Goal: Task Accomplishment & Management: Complete application form

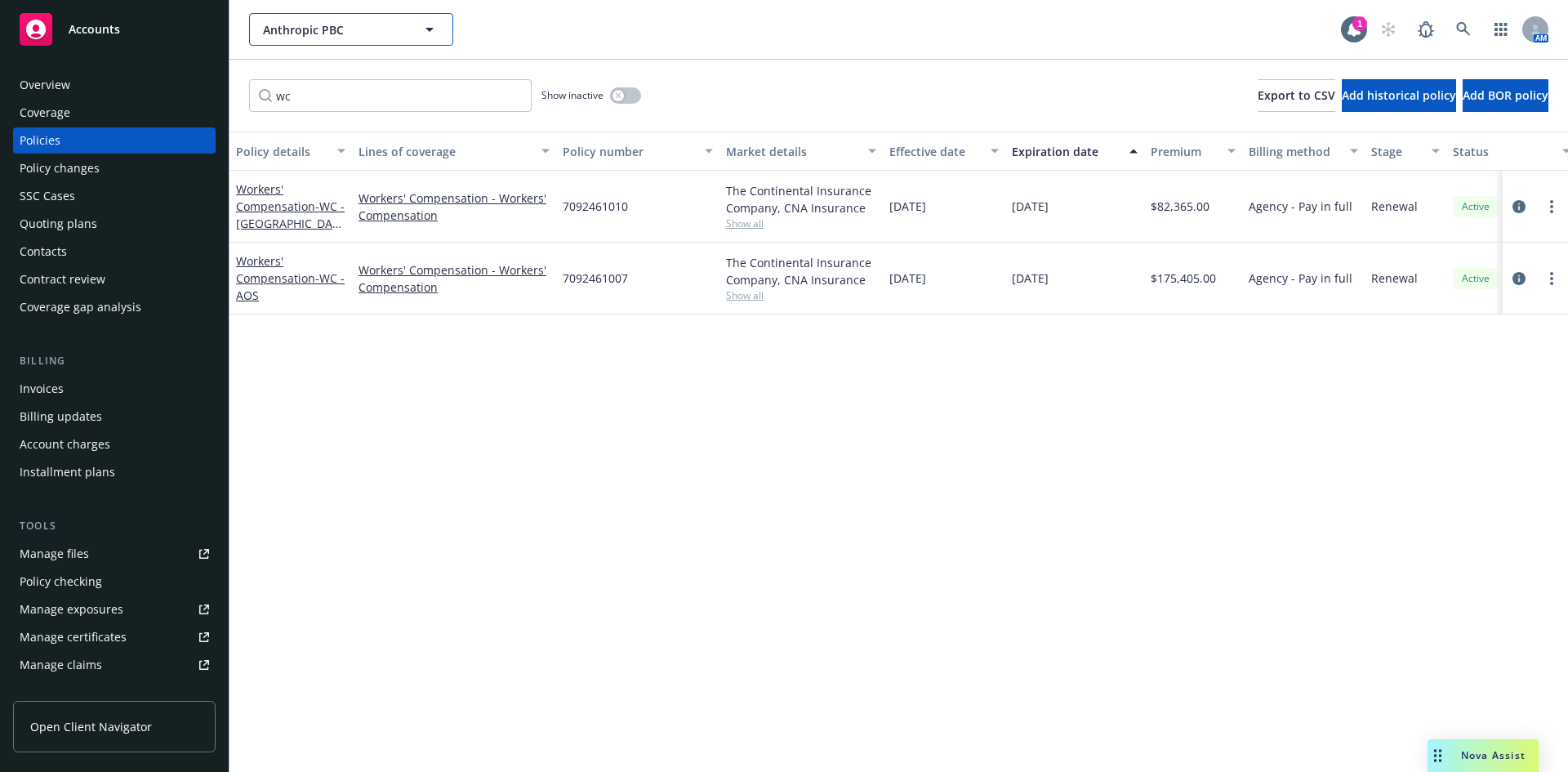
click at [394, 31] on span "Anthropic PBC" at bounding box center [333, 30] width 141 height 17
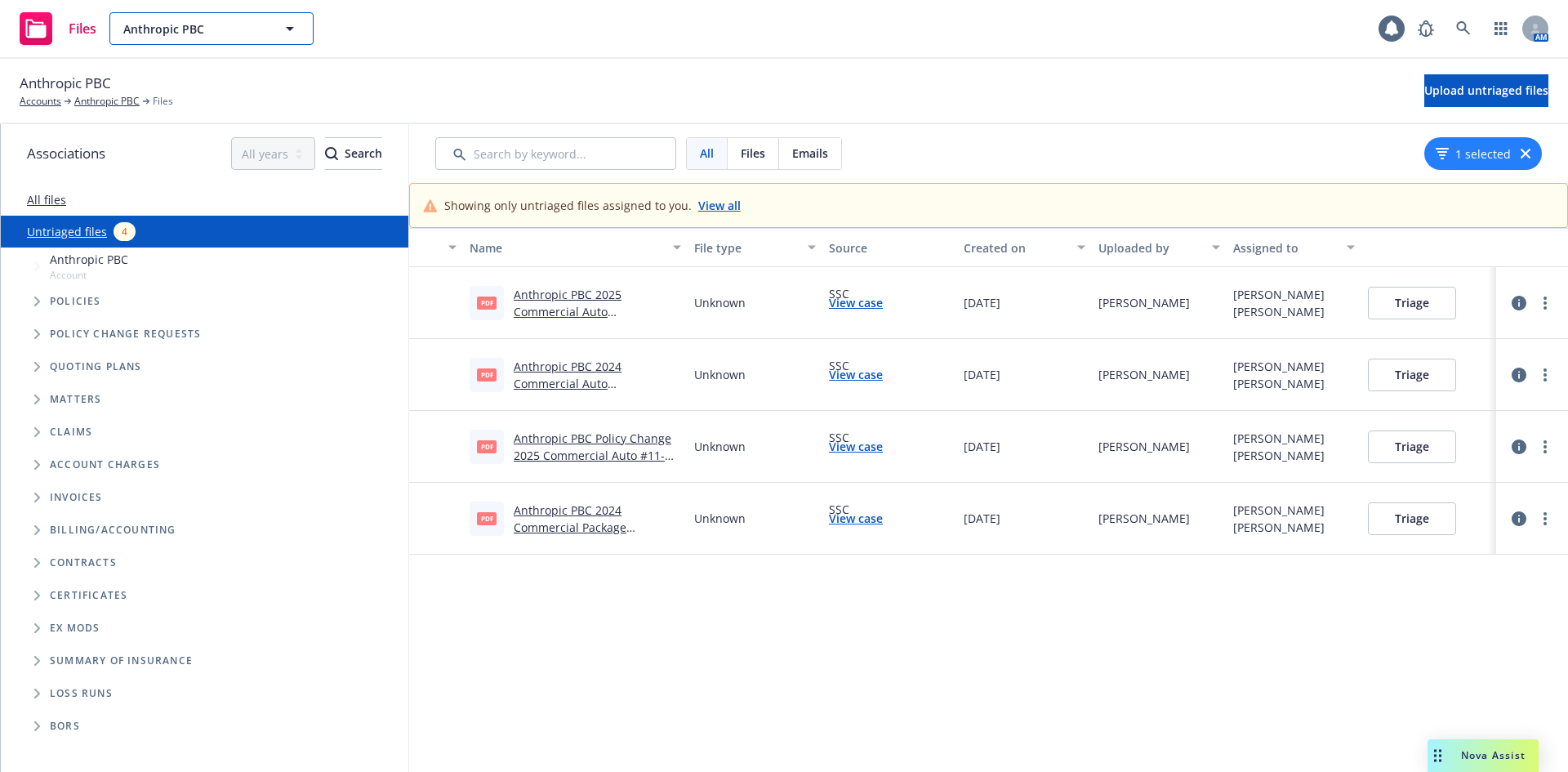
click at [209, 34] on span "Anthropic PBC" at bounding box center [194, 29] width 141 height 17
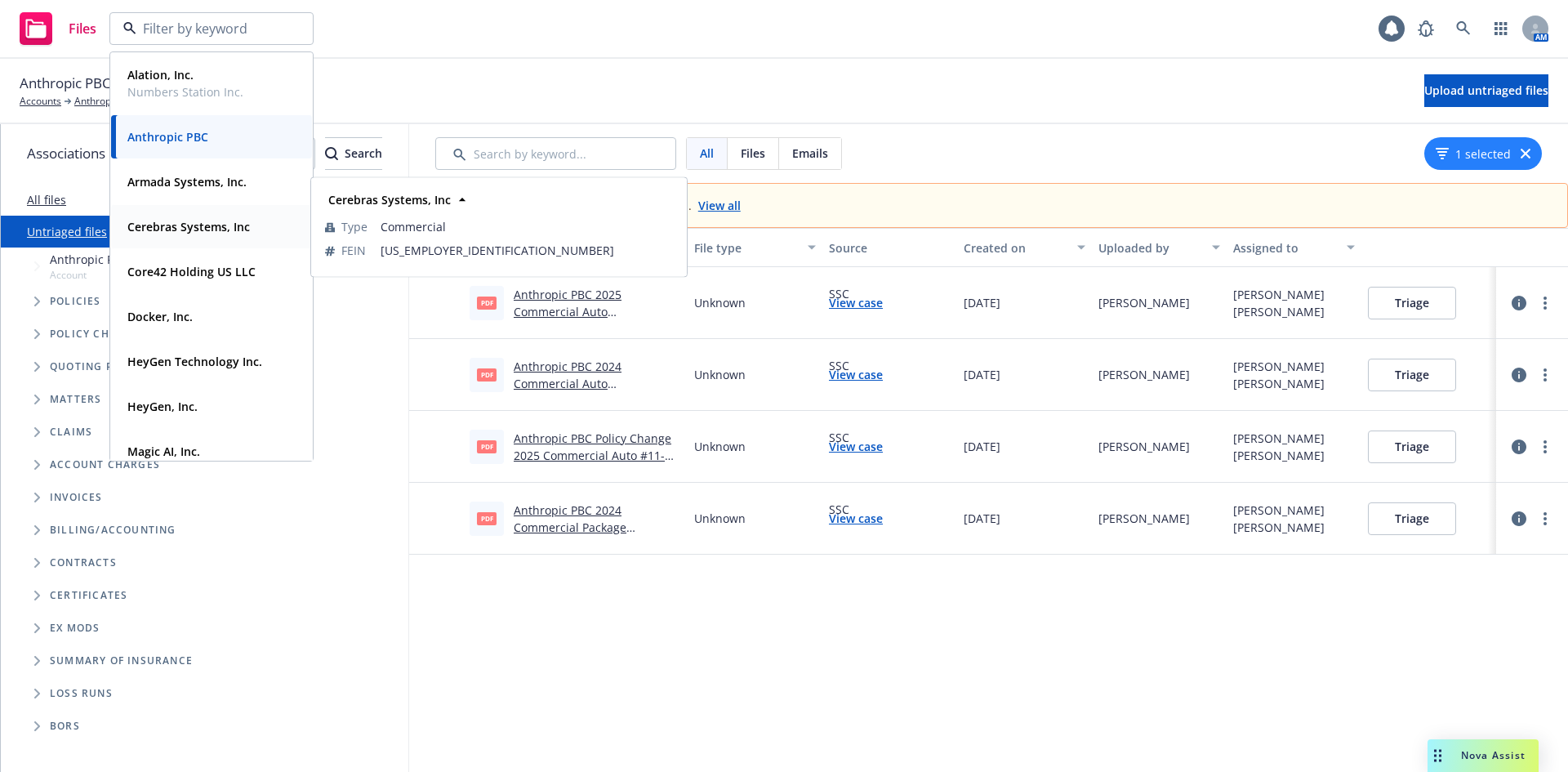
click at [176, 230] on strong "Cerebras Systems, Inc" at bounding box center [188, 226] width 123 height 15
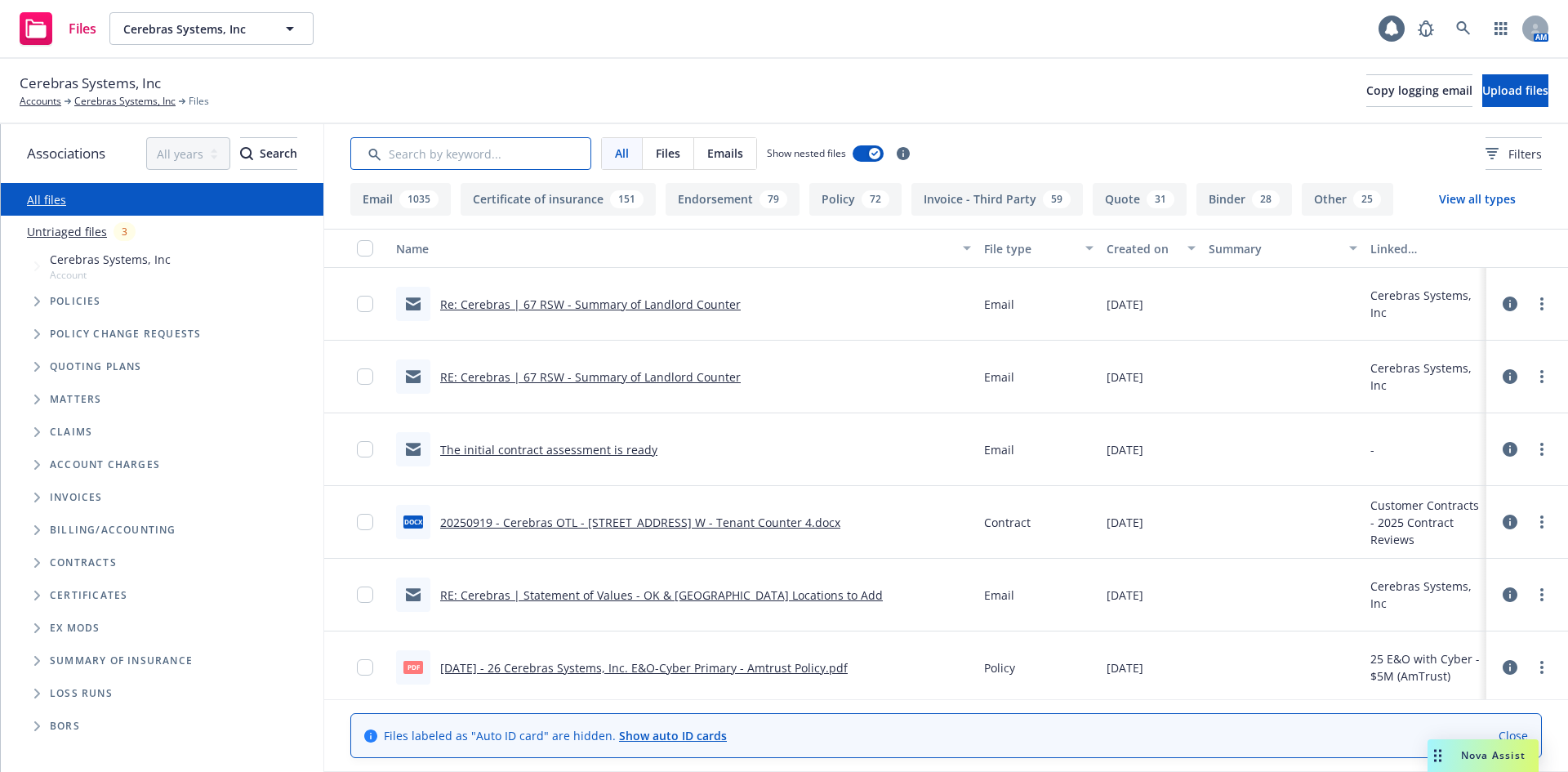
click at [418, 166] on input "Search by keyword..." at bounding box center [471, 153] width 241 height 33
paste input "Critical Vulnerability"
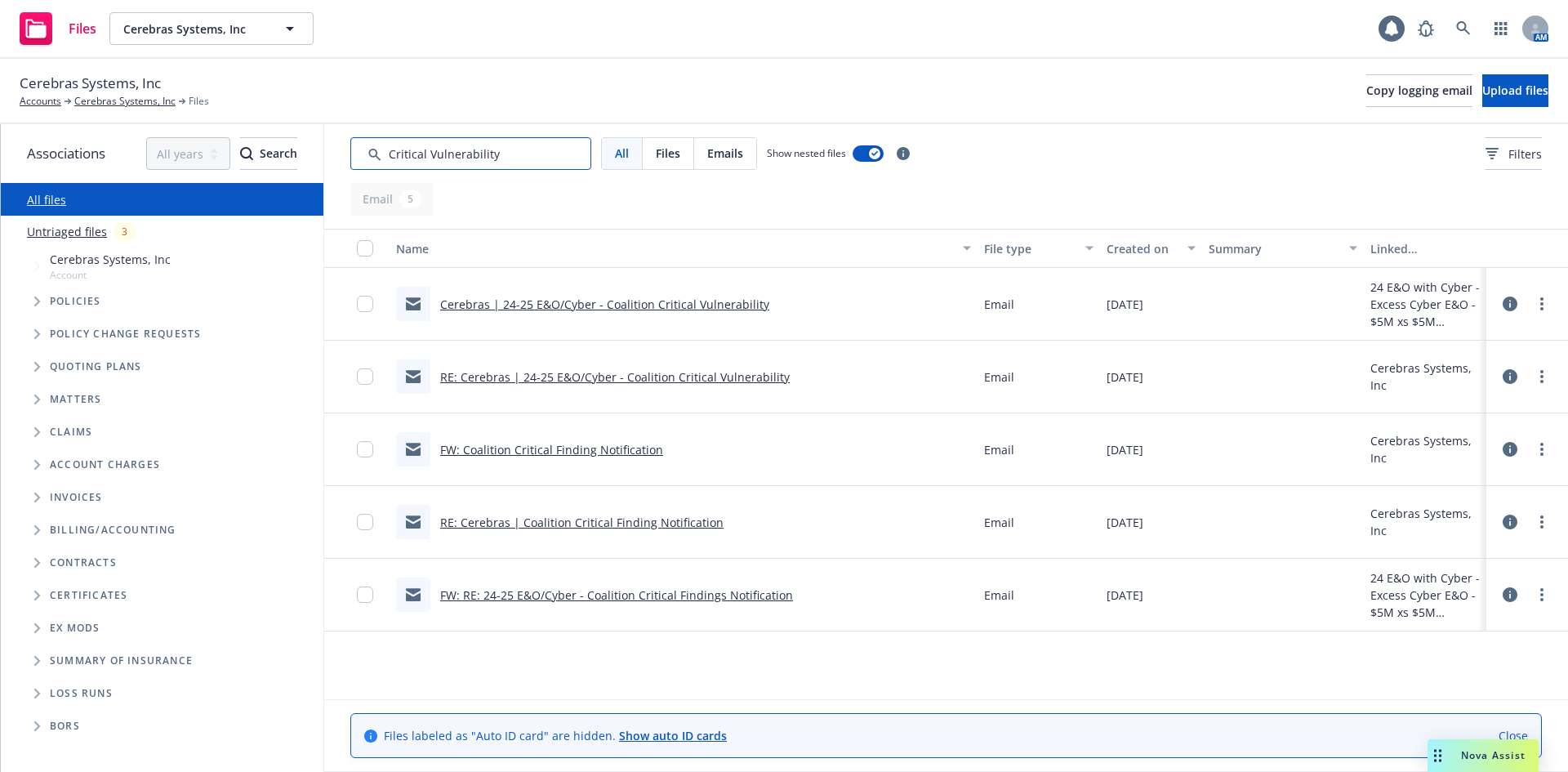
type input "Critical Vulnerability"
click at [647, 366] on div "RE: Cerebras | 24-25 E&O/Cyber - Coalition Critical Vulnerability" at bounding box center [593, 376] width 394 height 34
click at [647, 378] on link "RE: Cerebras | 24-25 E&O/Cyber - Coalition Critical Vulnerability" at bounding box center [615, 377] width 350 height 15
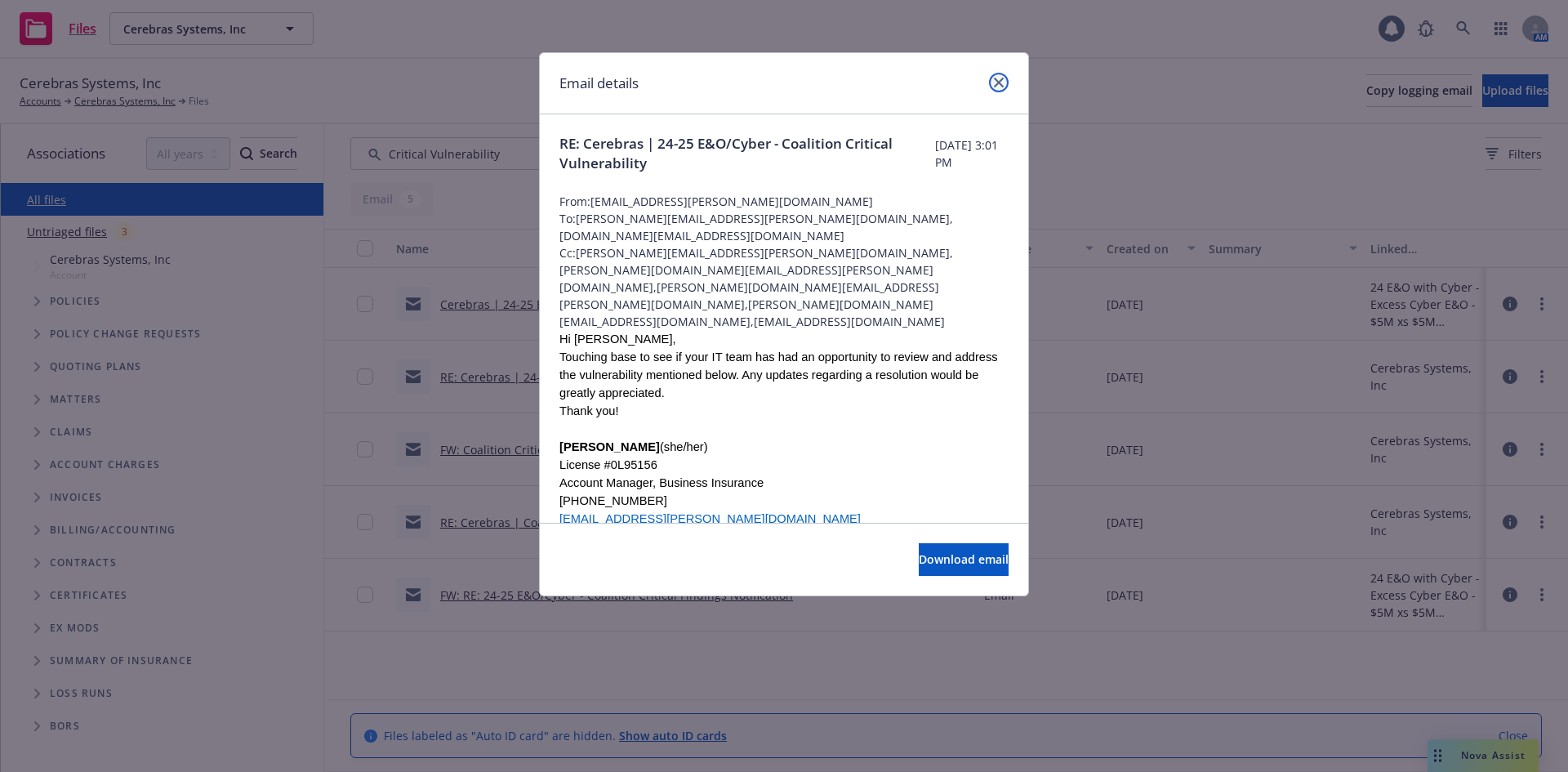
click at [999, 86] on icon "close" at bounding box center [999, 83] width 10 height 10
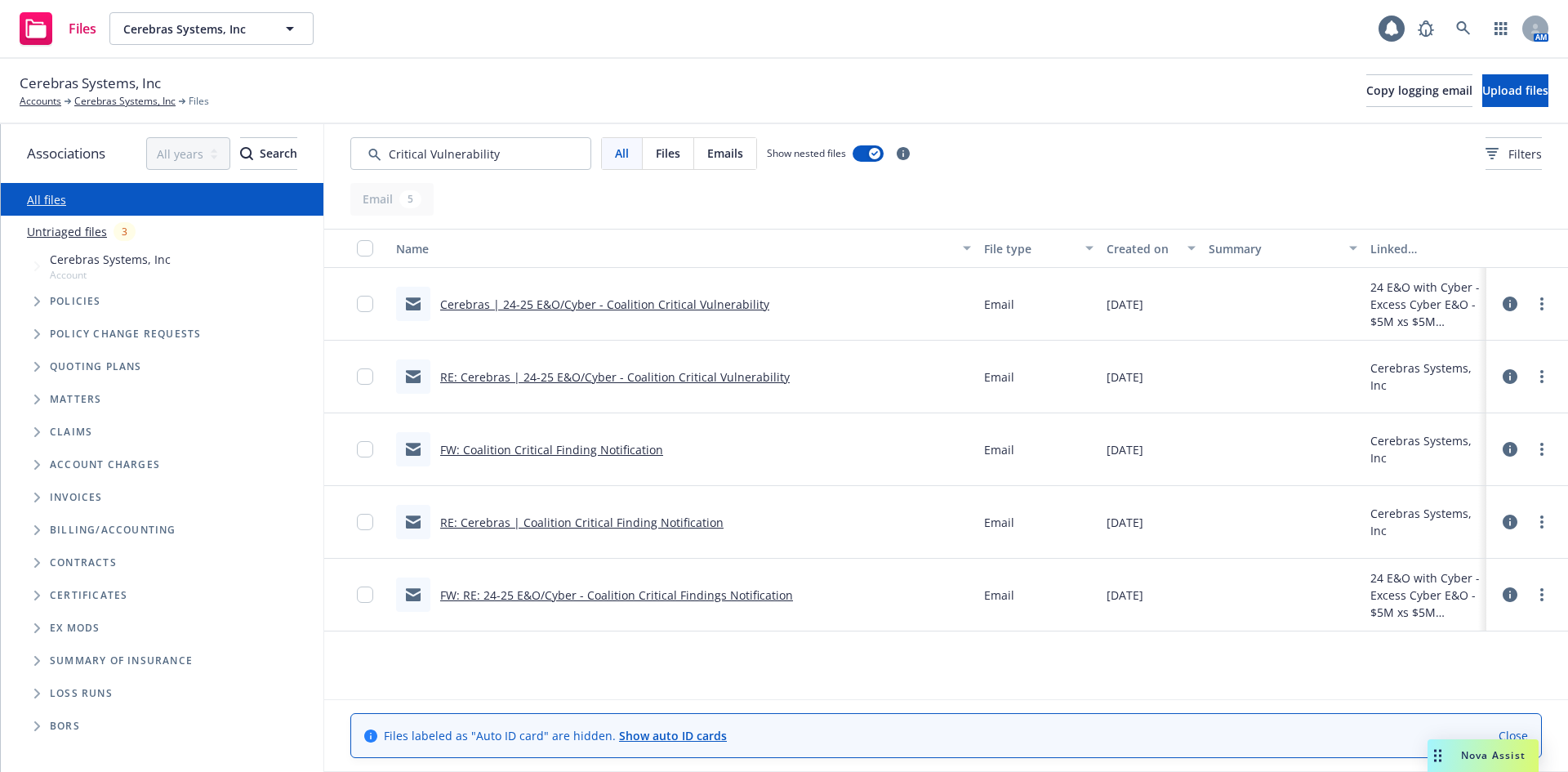
click at [626, 597] on link "FW: RE: 24-25 E&O/Cyber - Coalition Critical Findings Notification" at bounding box center [617, 595] width 352 height 15
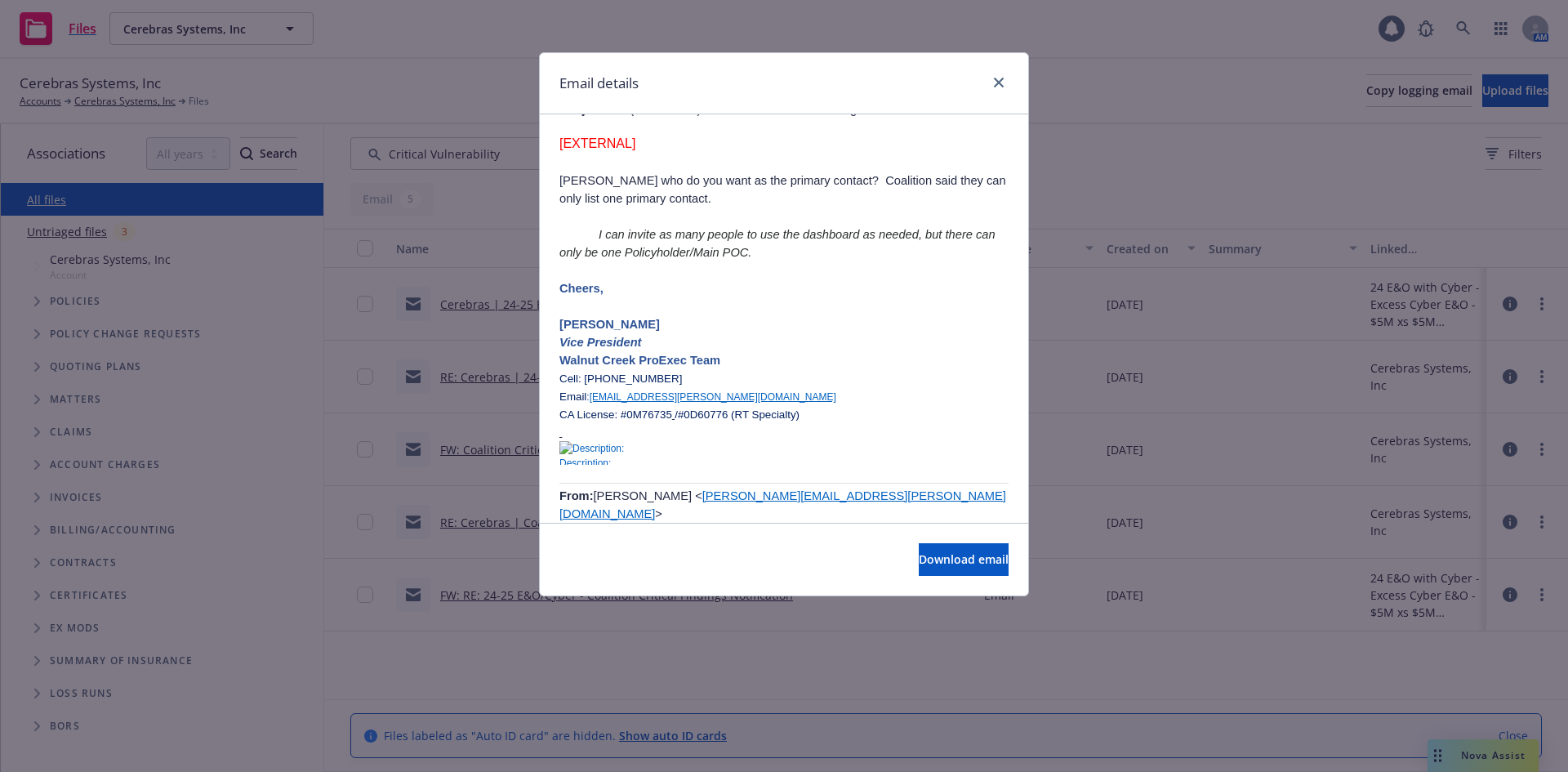
scroll to position [817, 0]
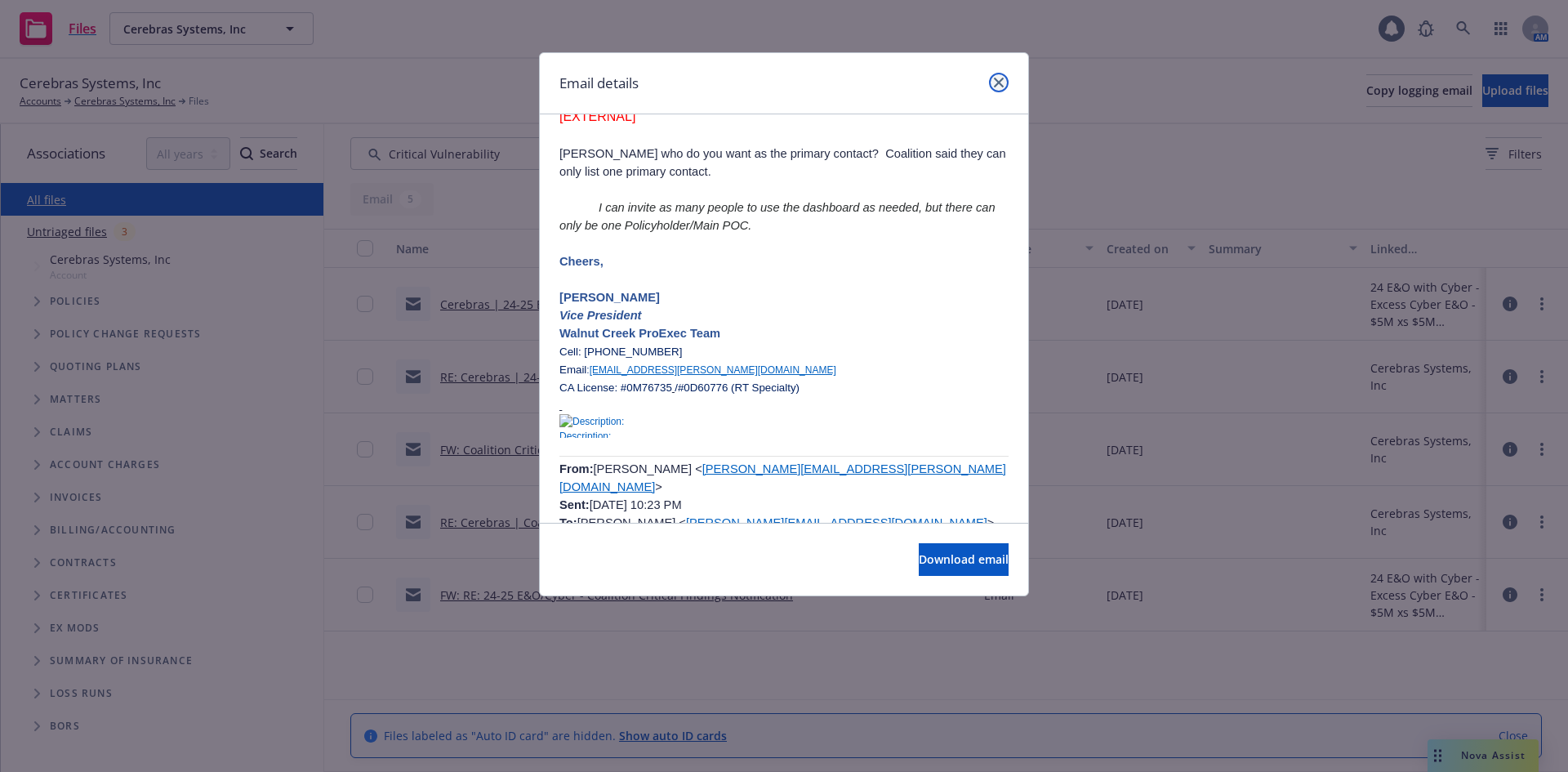
click at [995, 83] on icon "close" at bounding box center [999, 83] width 10 height 10
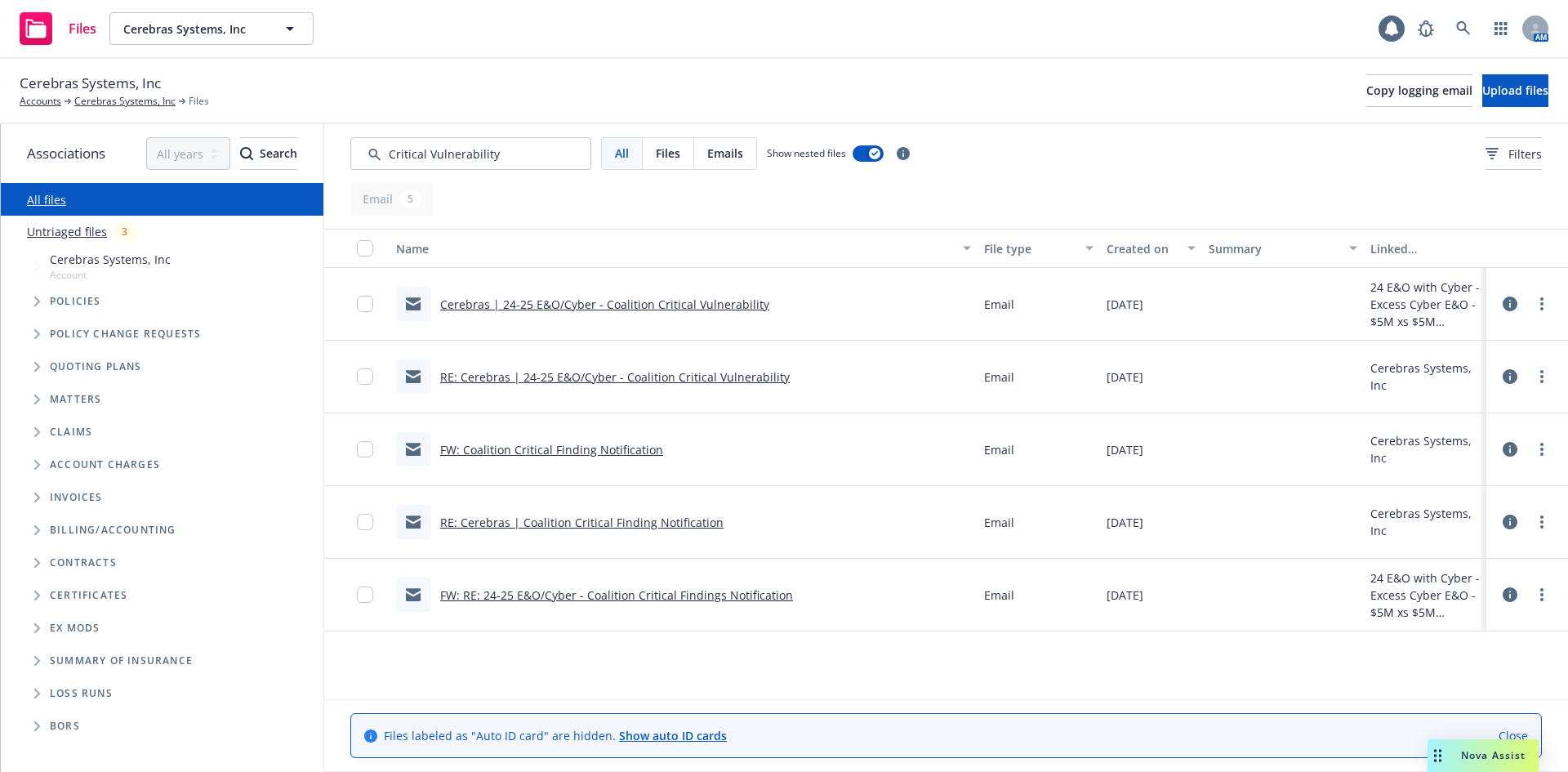
click at [576, 450] on link "FW: Coalition Critical Finding Notification" at bounding box center [551, 450] width 223 height 15
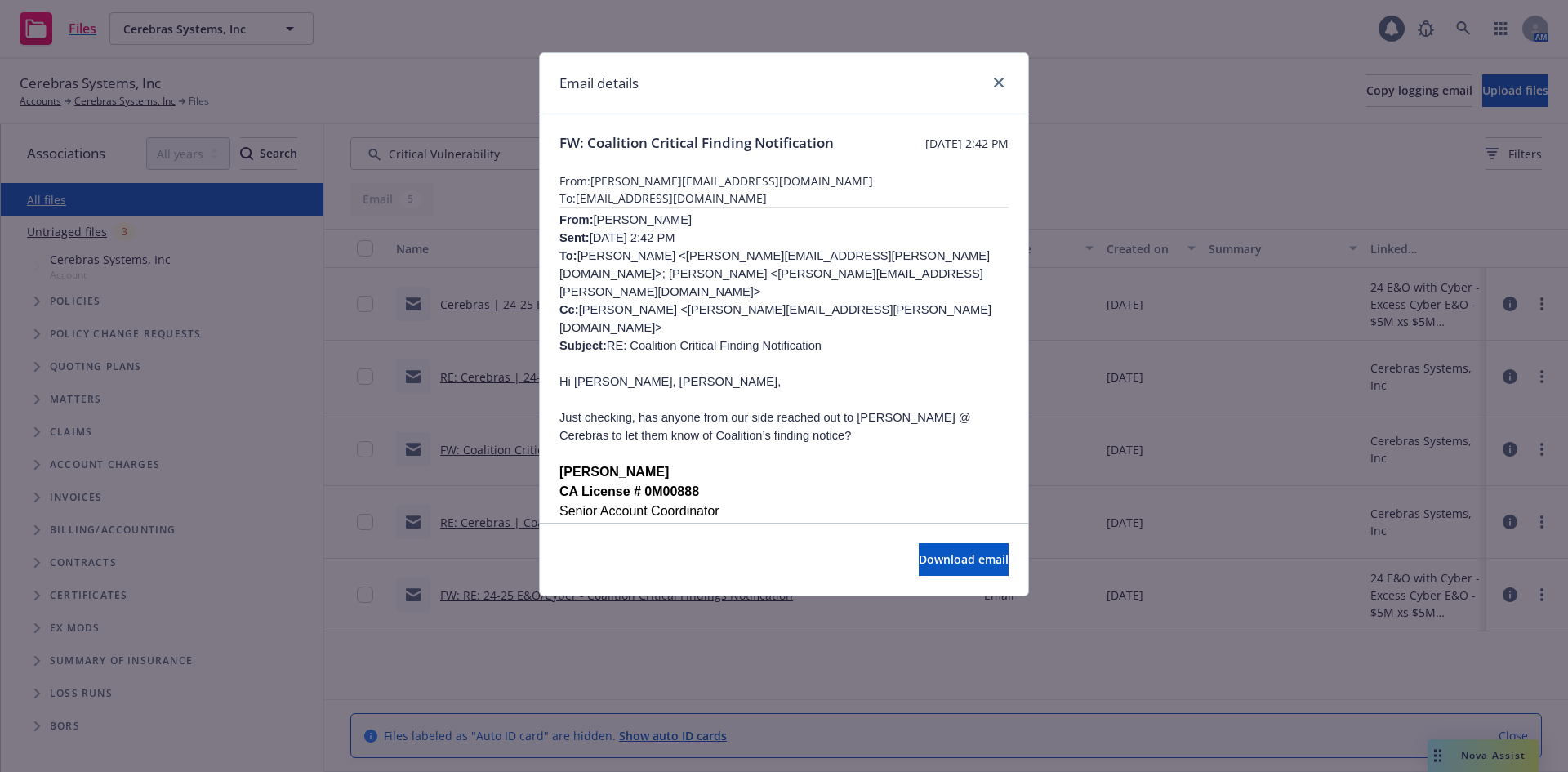
scroll to position [0, 0]
click at [994, 82] on icon "close" at bounding box center [999, 83] width 10 height 10
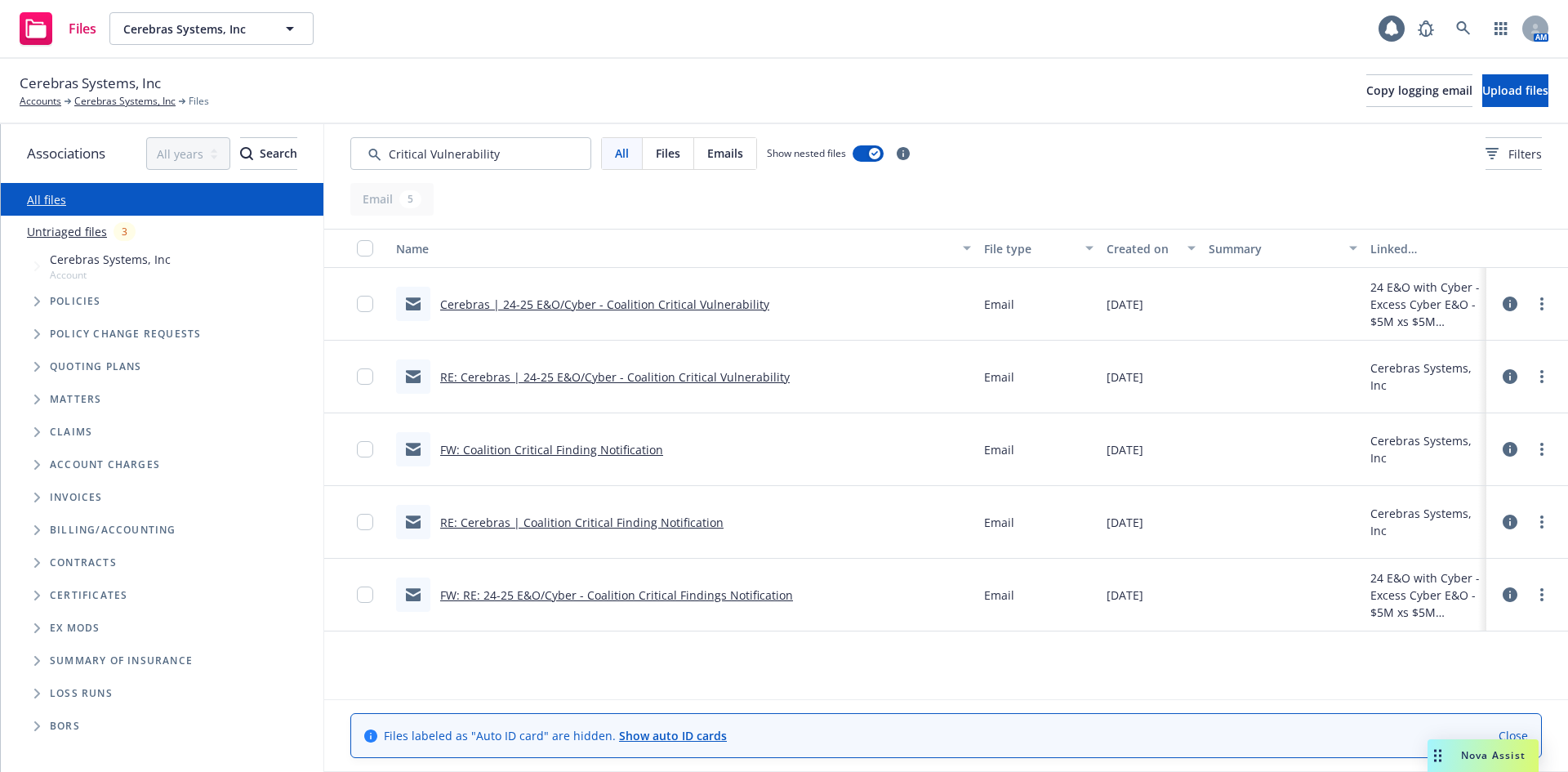
click at [700, 375] on link "RE: Cerebras | 24-25 E&O/Cyber - Coalition Critical Vulnerability" at bounding box center [615, 377] width 350 height 15
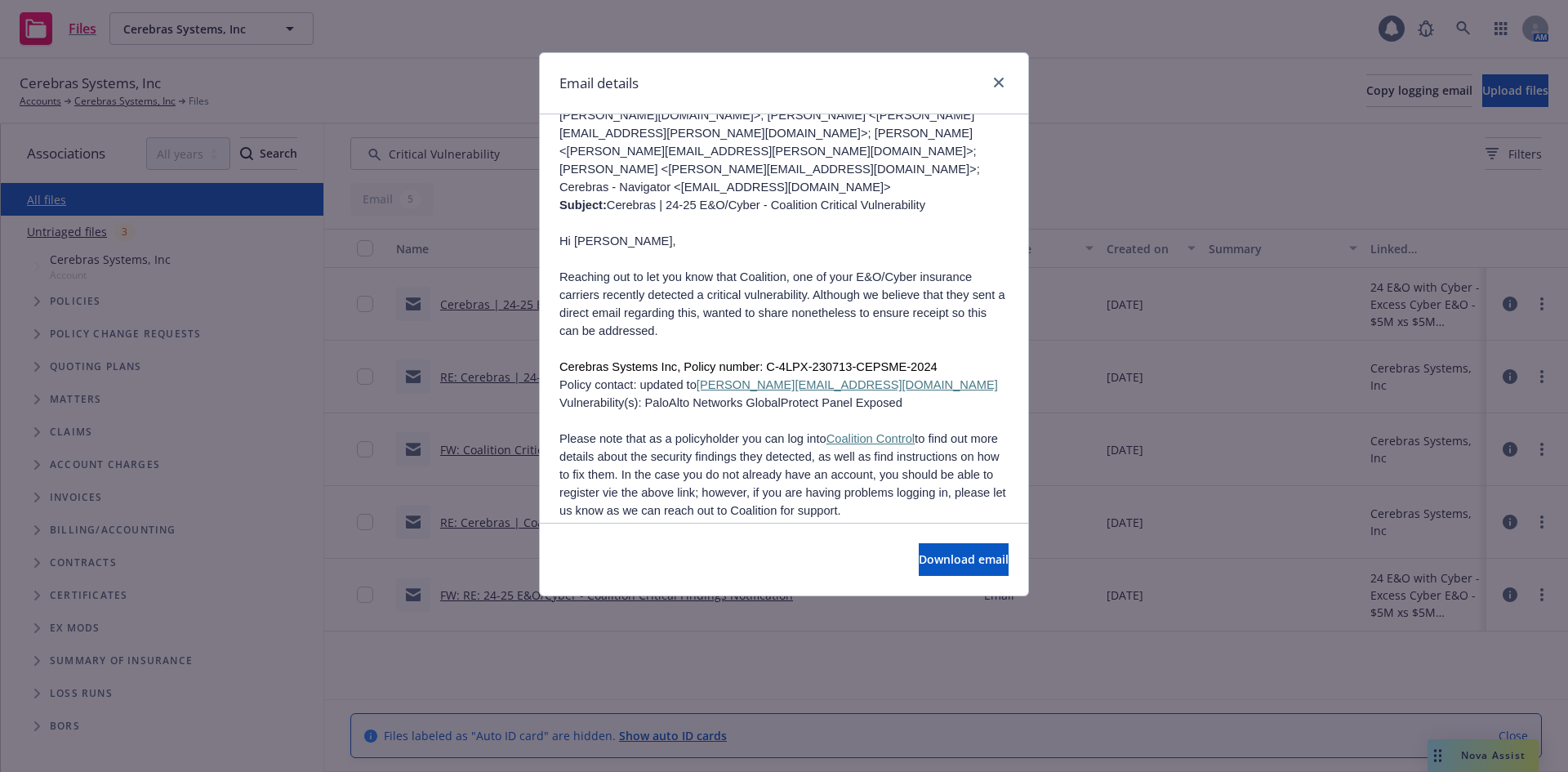
scroll to position [736, 0]
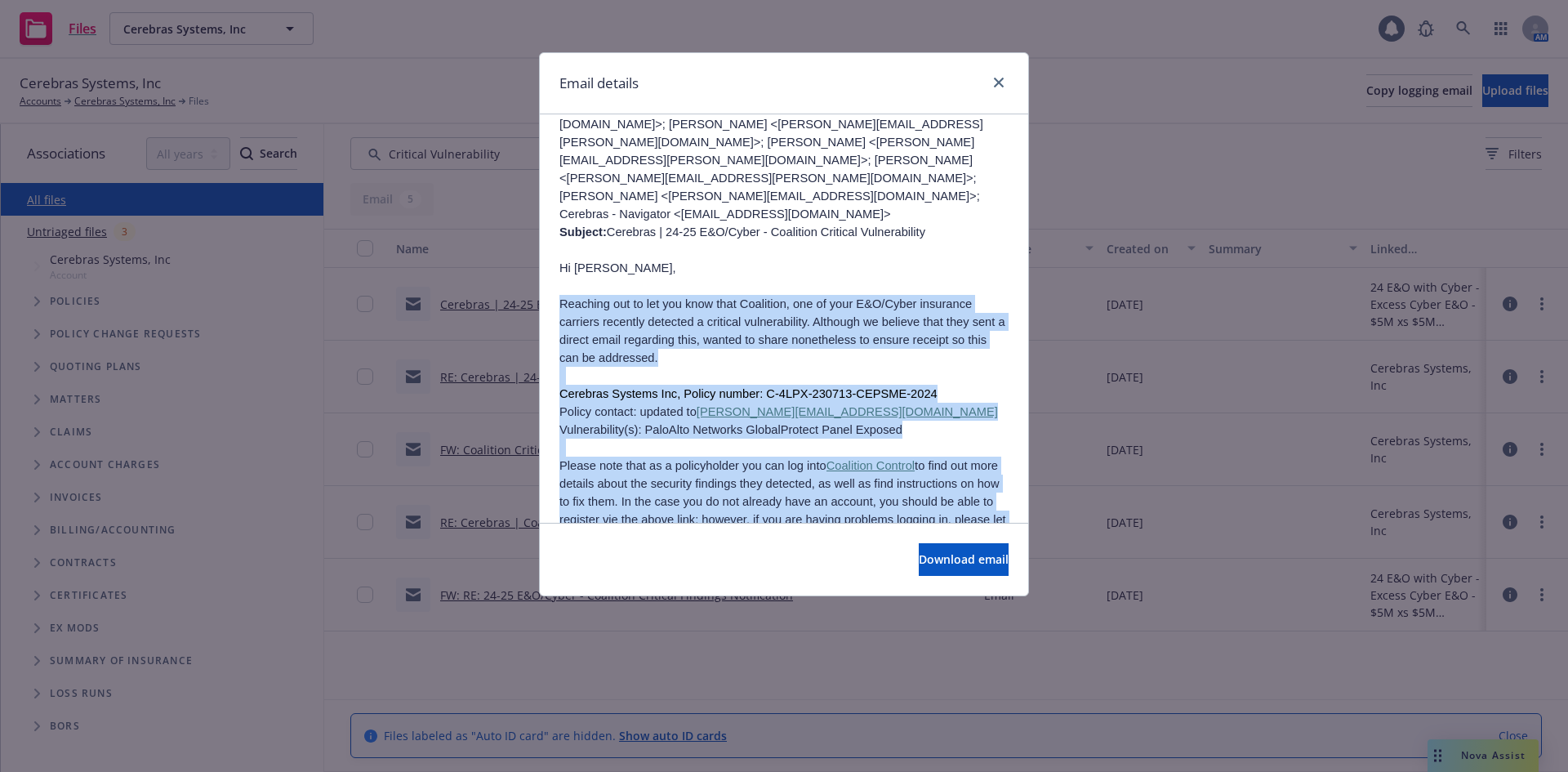
drag, startPoint x: 805, startPoint y: 478, endPoint x: 565, endPoint y: 186, distance: 378.0
click at [565, 186] on div "Hi Chris, Touching base to see if your IT team has had an opportunity to review…" at bounding box center [784, 246] width 449 height 1302
copy div "Reaching out to let you know that Coalition, one of your E&O/Cyber insurance ca…"
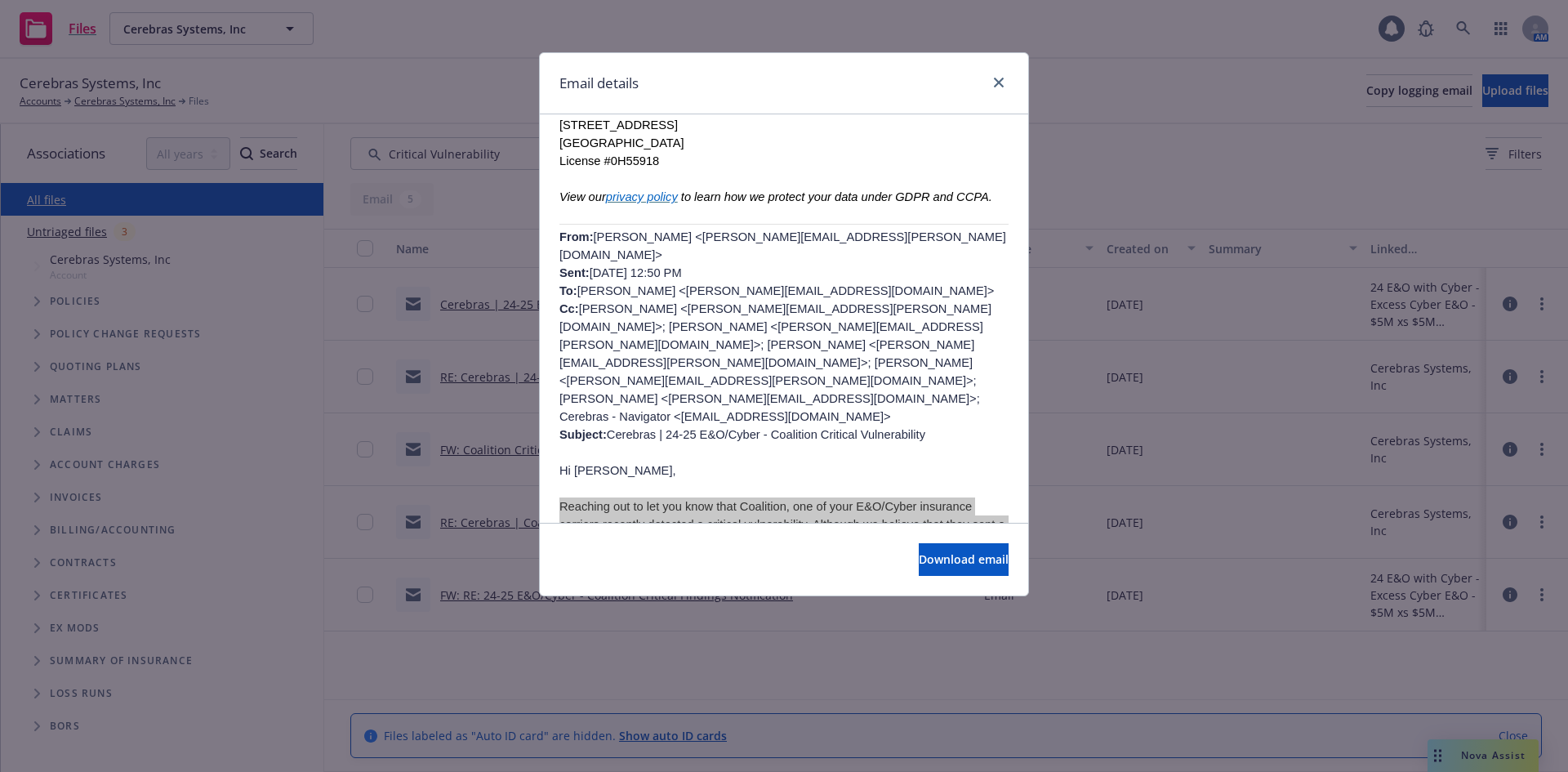
scroll to position [614, 0]
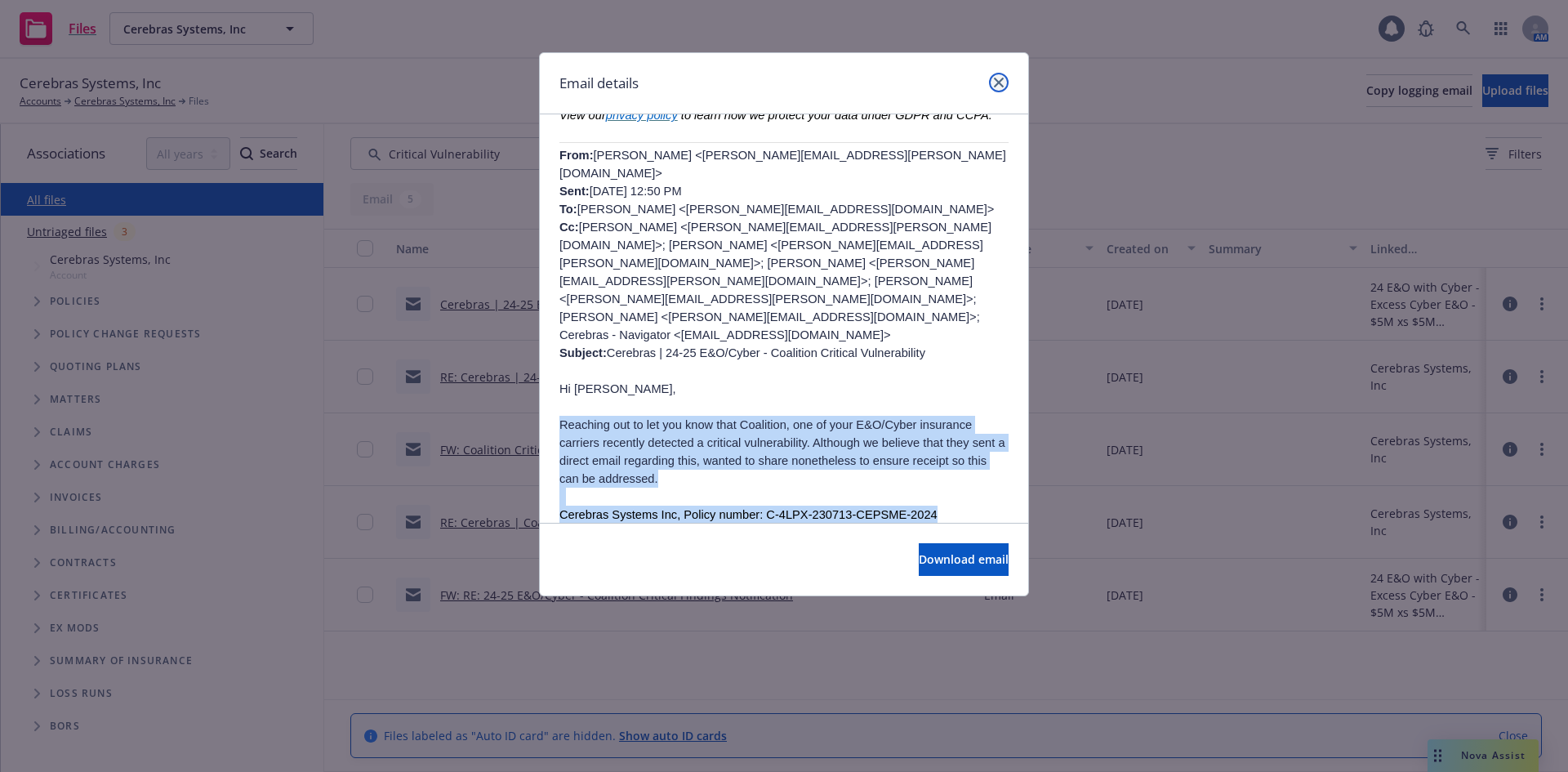
click at [999, 77] on link "close" at bounding box center [998, 82] width 19 height 19
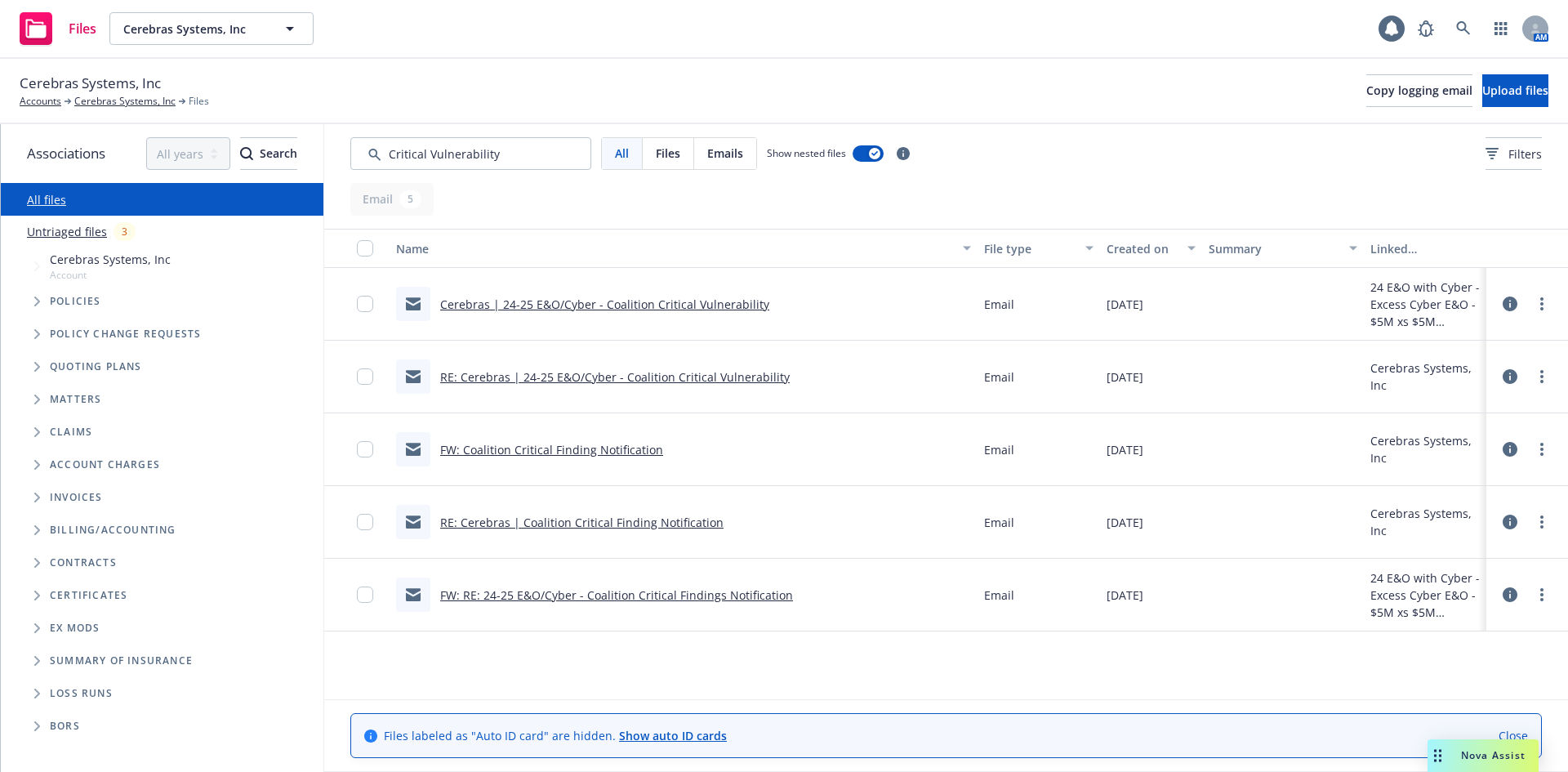
click at [609, 519] on link "RE: Cerebras | Coalition Critical Finding Notification" at bounding box center [582, 522] width 283 height 15
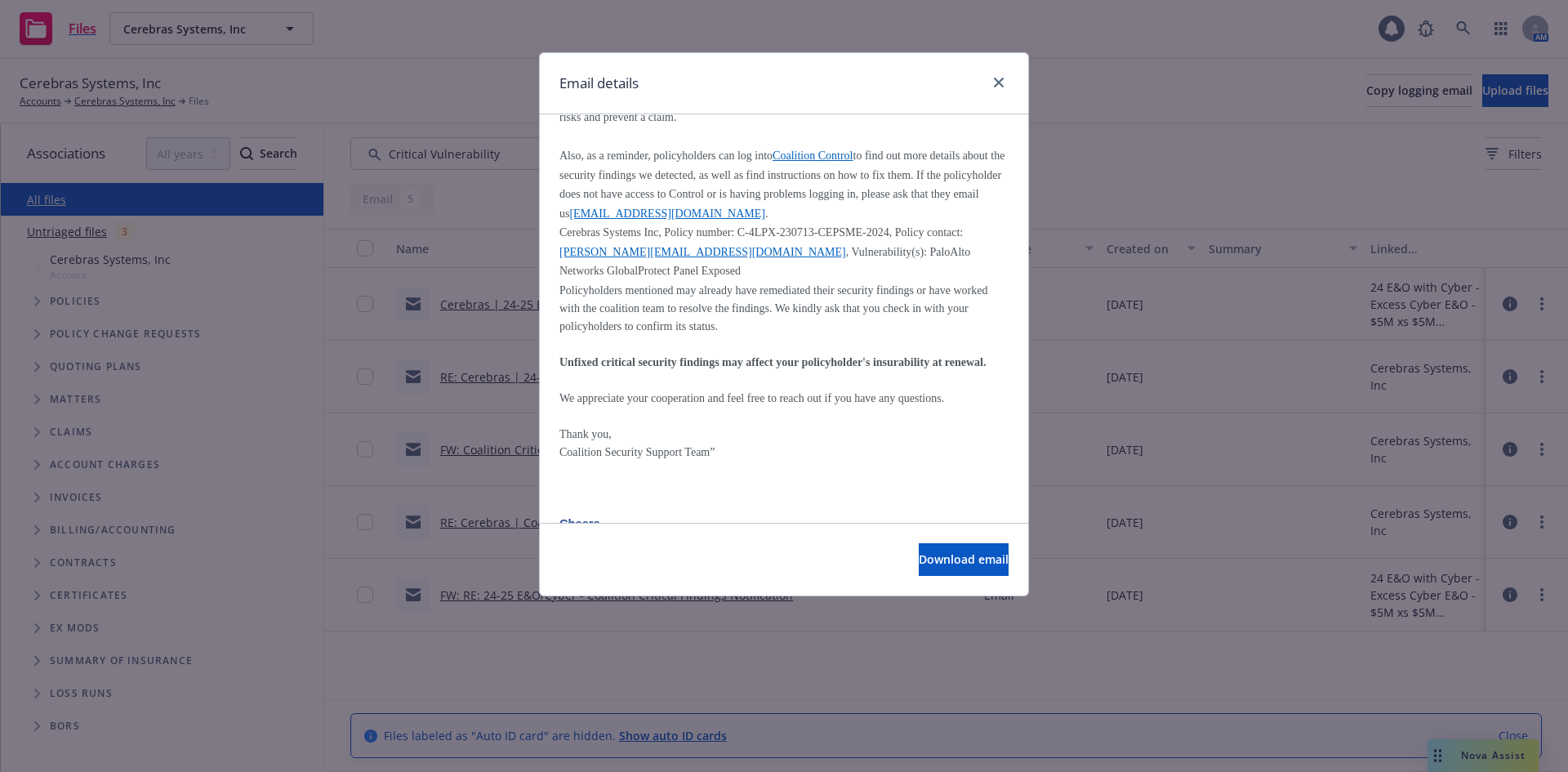
scroll to position [764, 0]
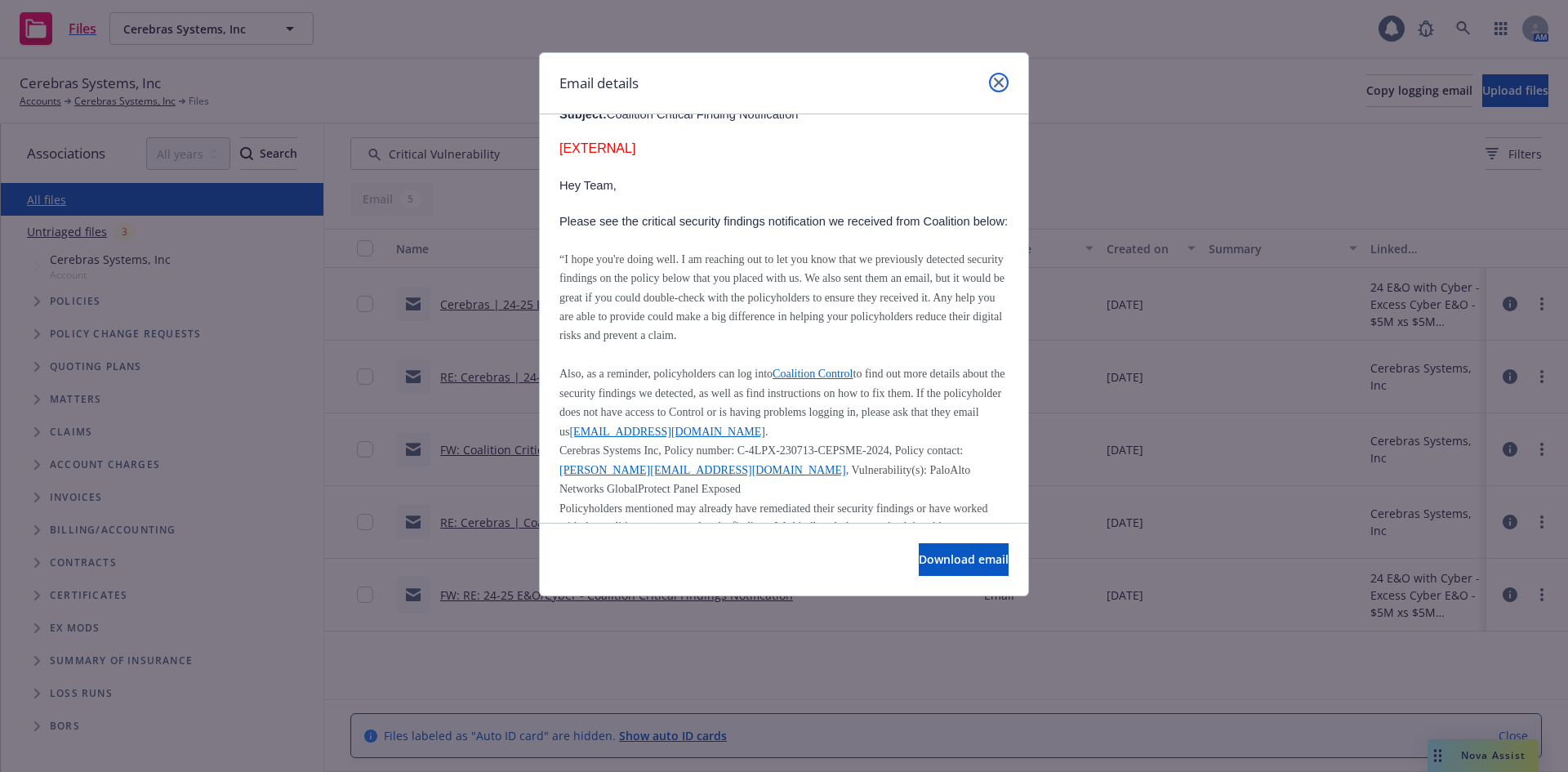
click at [1000, 76] on link "close" at bounding box center [998, 82] width 19 height 19
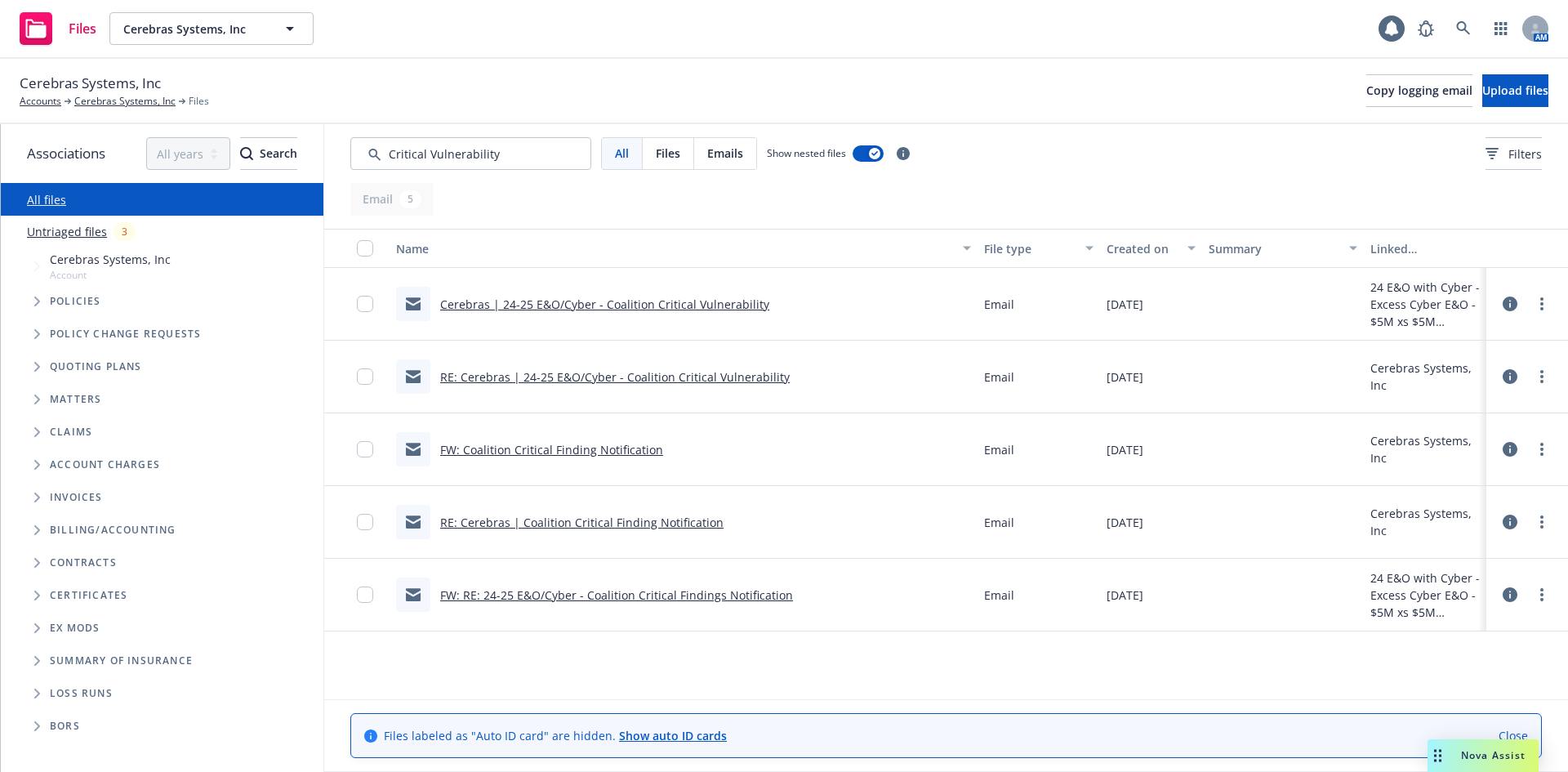
click at [682, 375] on link "RE: Cerebras | 24-25 E&O/Cyber - Coalition Critical Vulnerability" at bounding box center [615, 377] width 350 height 15
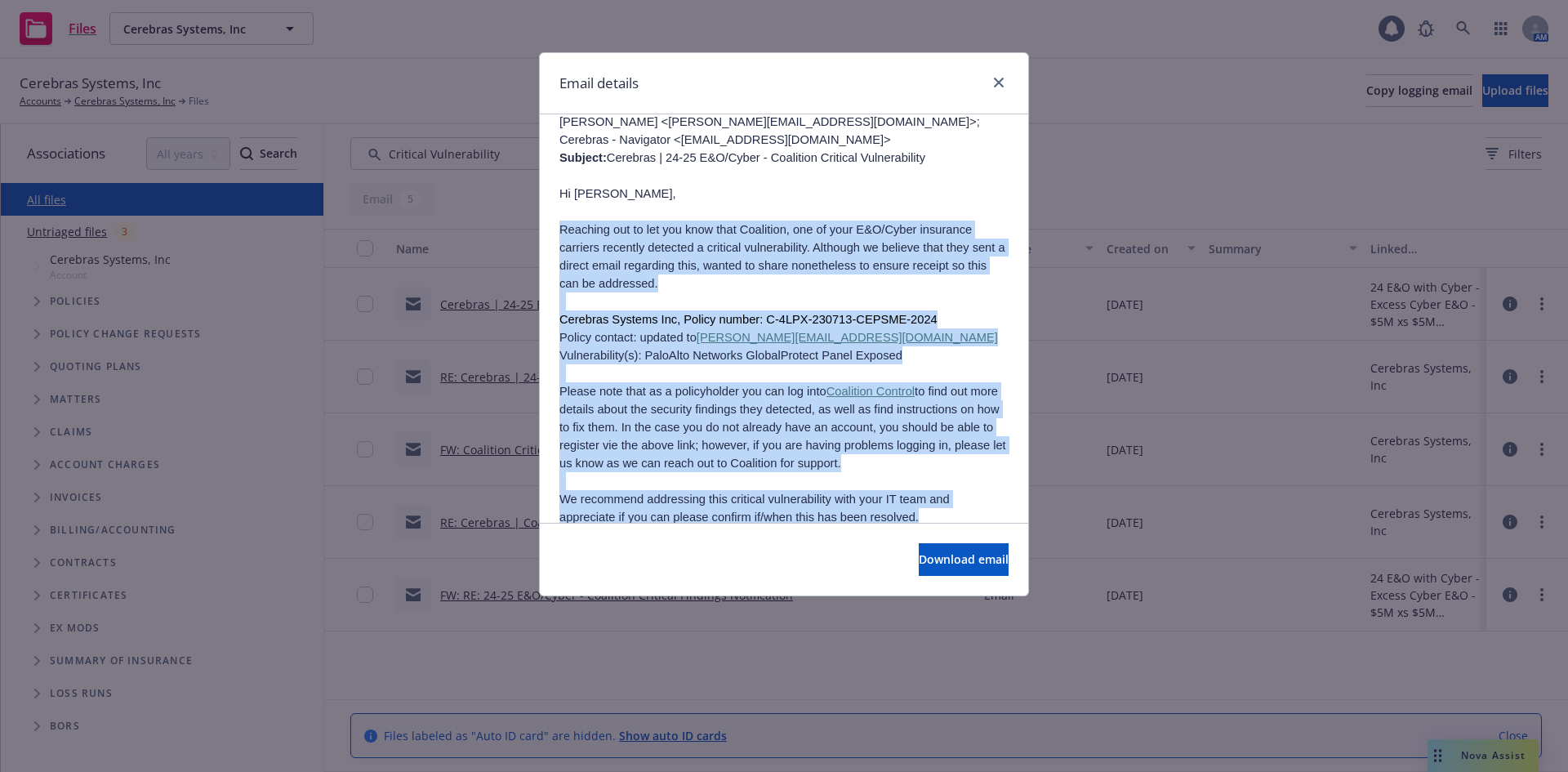
scroll to position [823, 0]
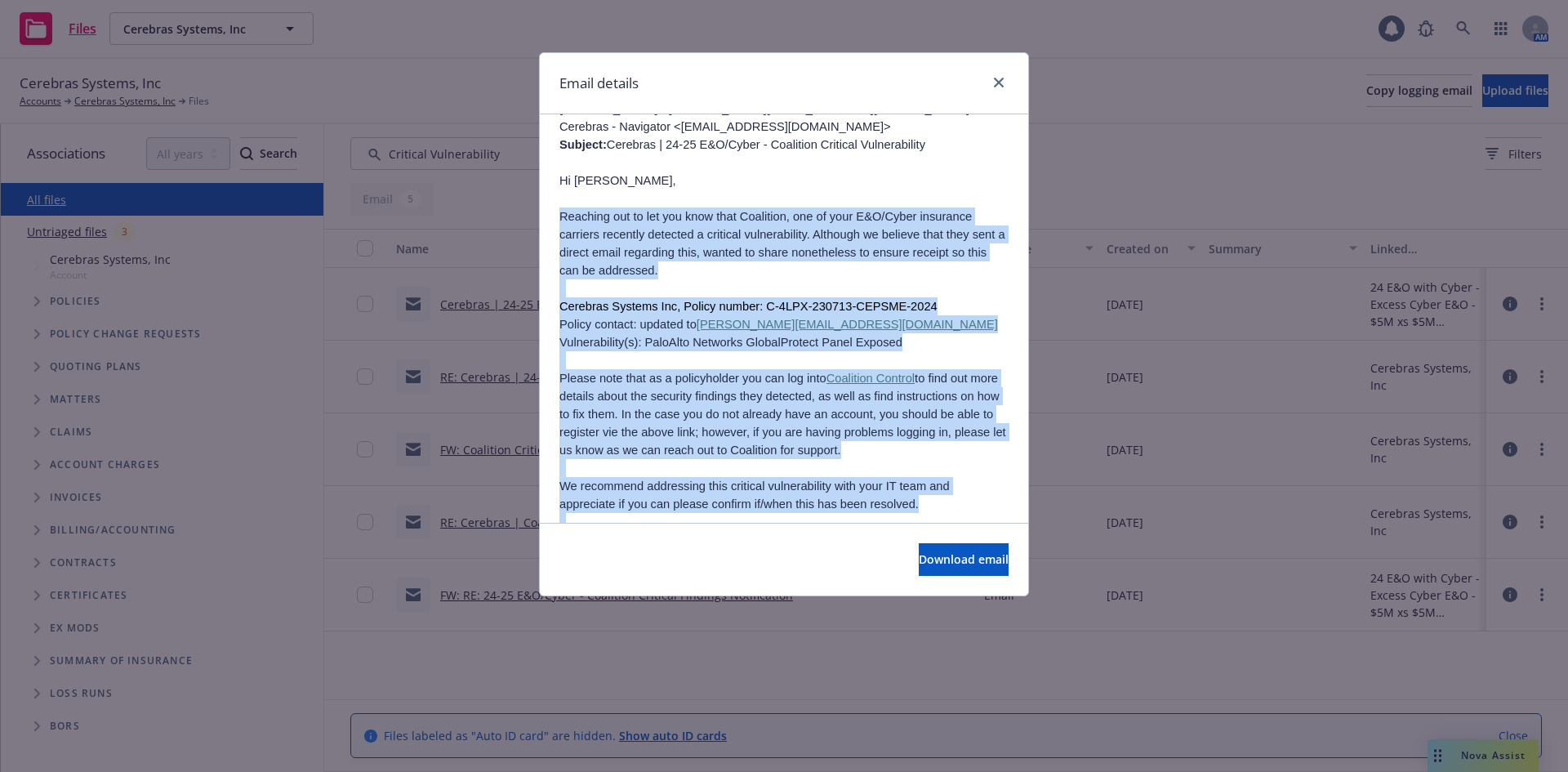
drag, startPoint x: 562, startPoint y: 192, endPoint x: 668, endPoint y: 442, distance: 271.5
click at [668, 442] on div "Hi Chris, Touching base to see if your IT team has had an opportunity to review…" at bounding box center [784, 158] width 449 height 1302
copy div "Reaching out to let you know that Coalition, one of your E&O/Cyber insurance ca…"
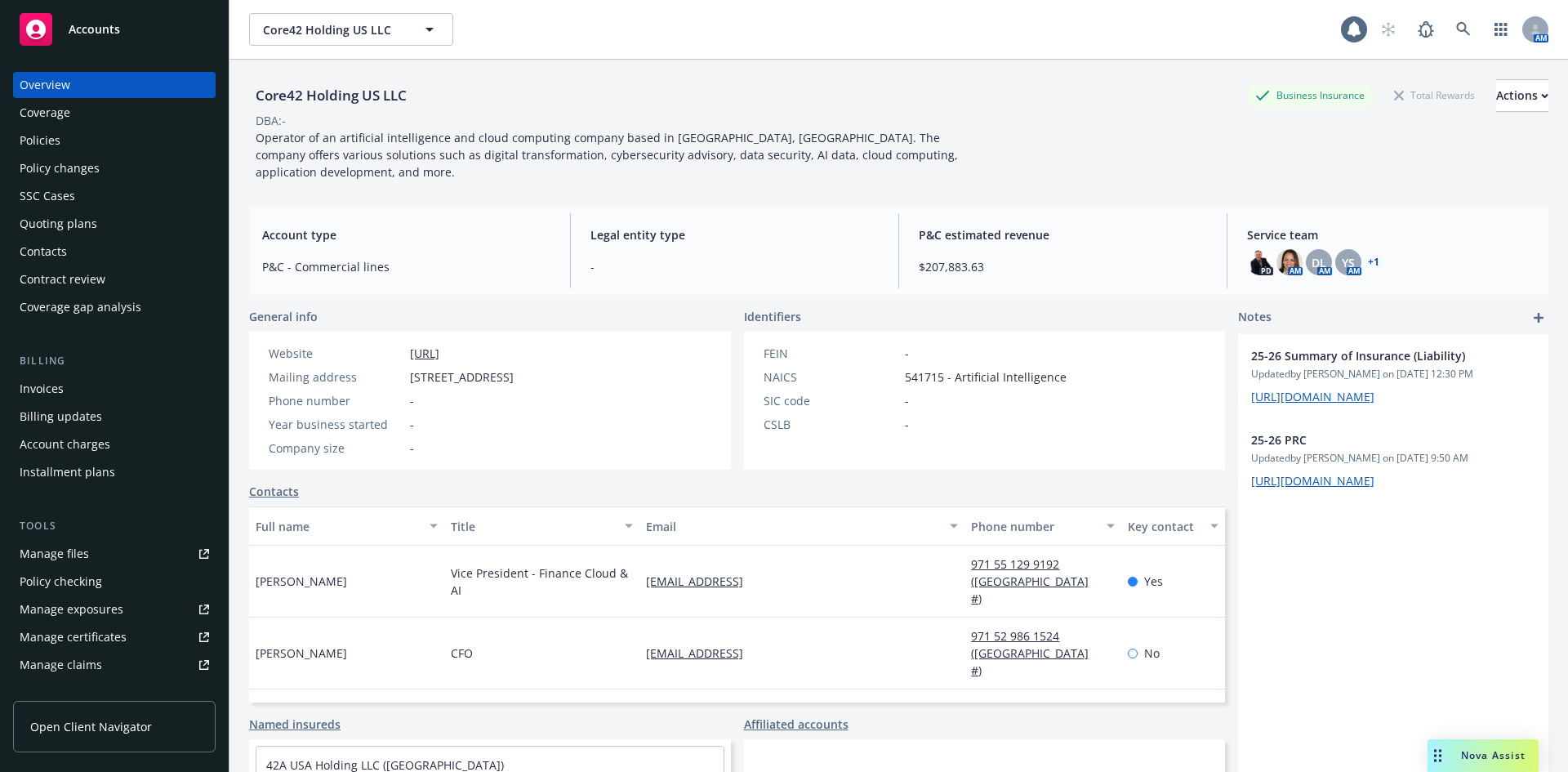
click at [59, 134] on div "Policies" at bounding box center [114, 140] width 190 height 26
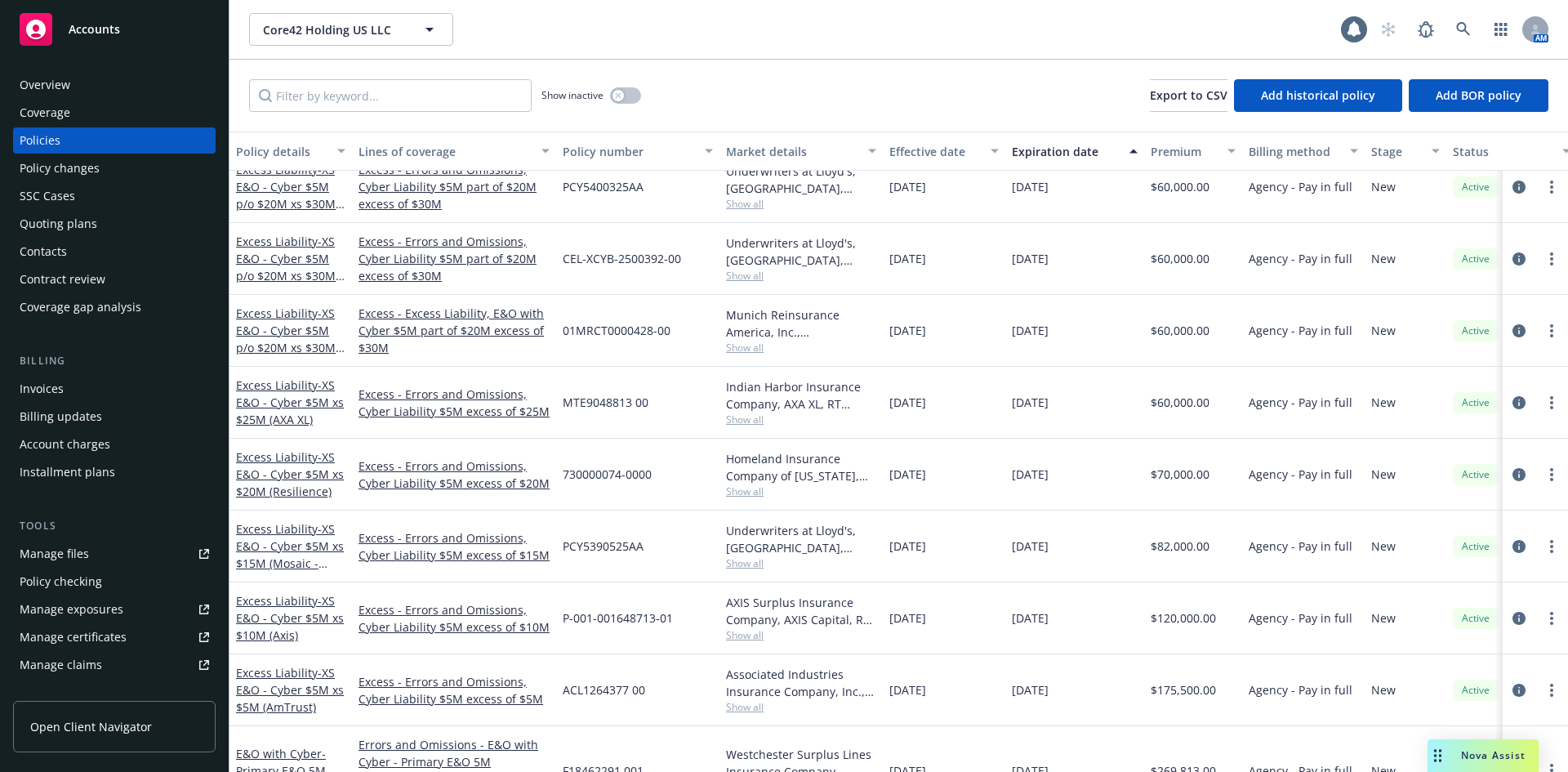
scroll to position [402, 0]
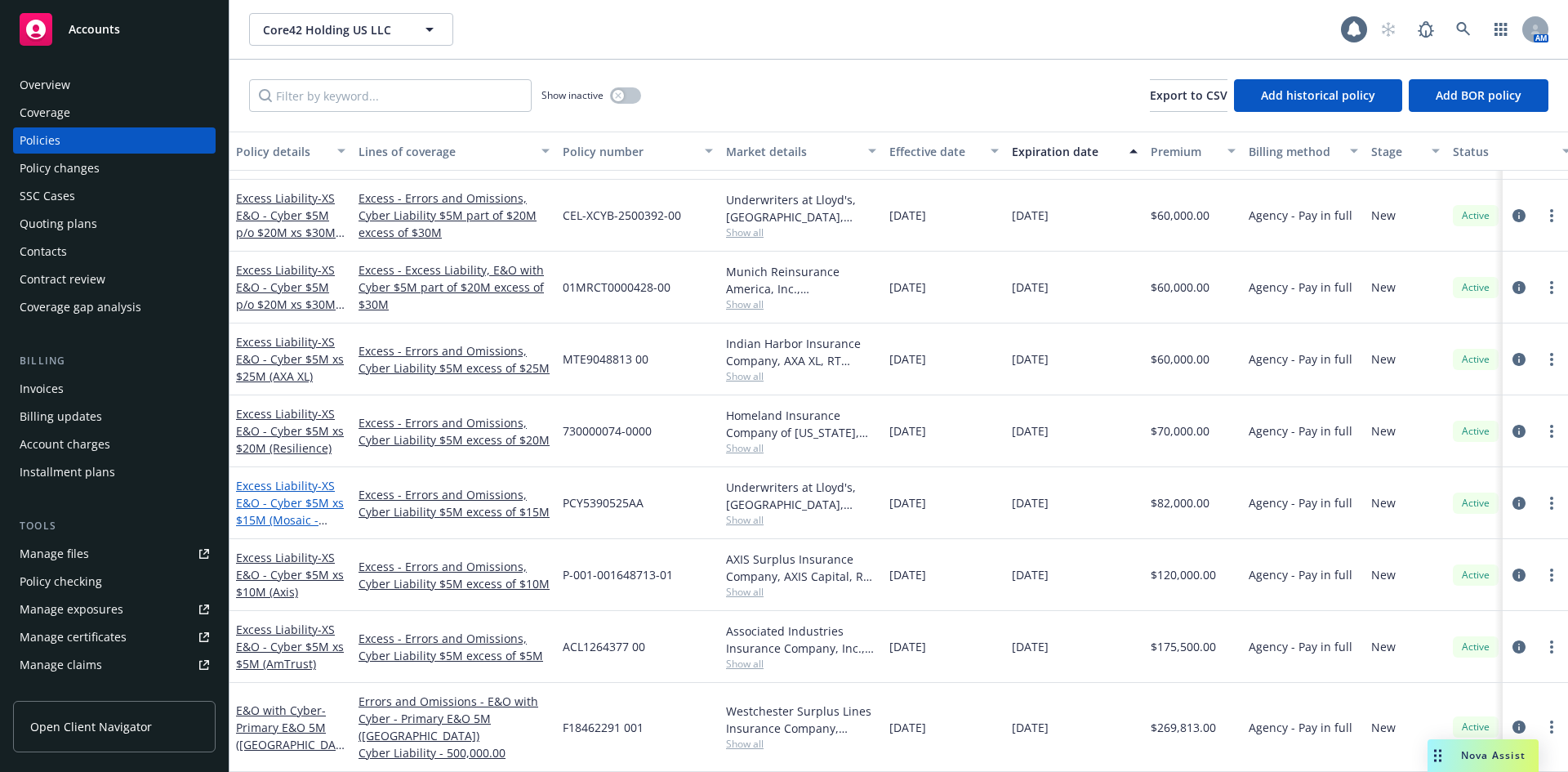
click at [304, 491] on span "- XS E&O - Cyber $5M xs $15M (Mosaic - Lloyd's)" at bounding box center [290, 511] width 108 height 67
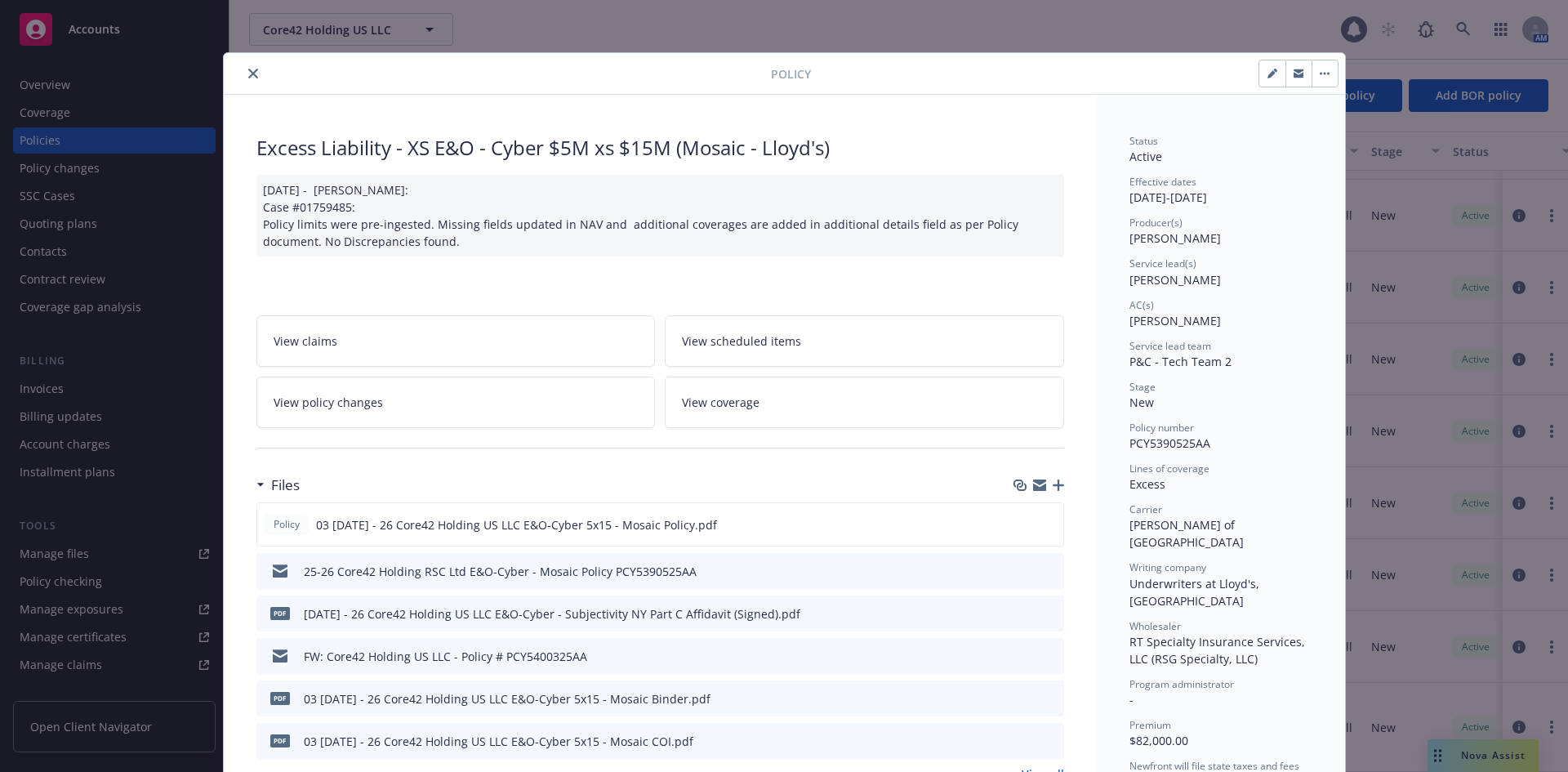
click at [247, 80] on button "close" at bounding box center [252, 73] width 19 height 19
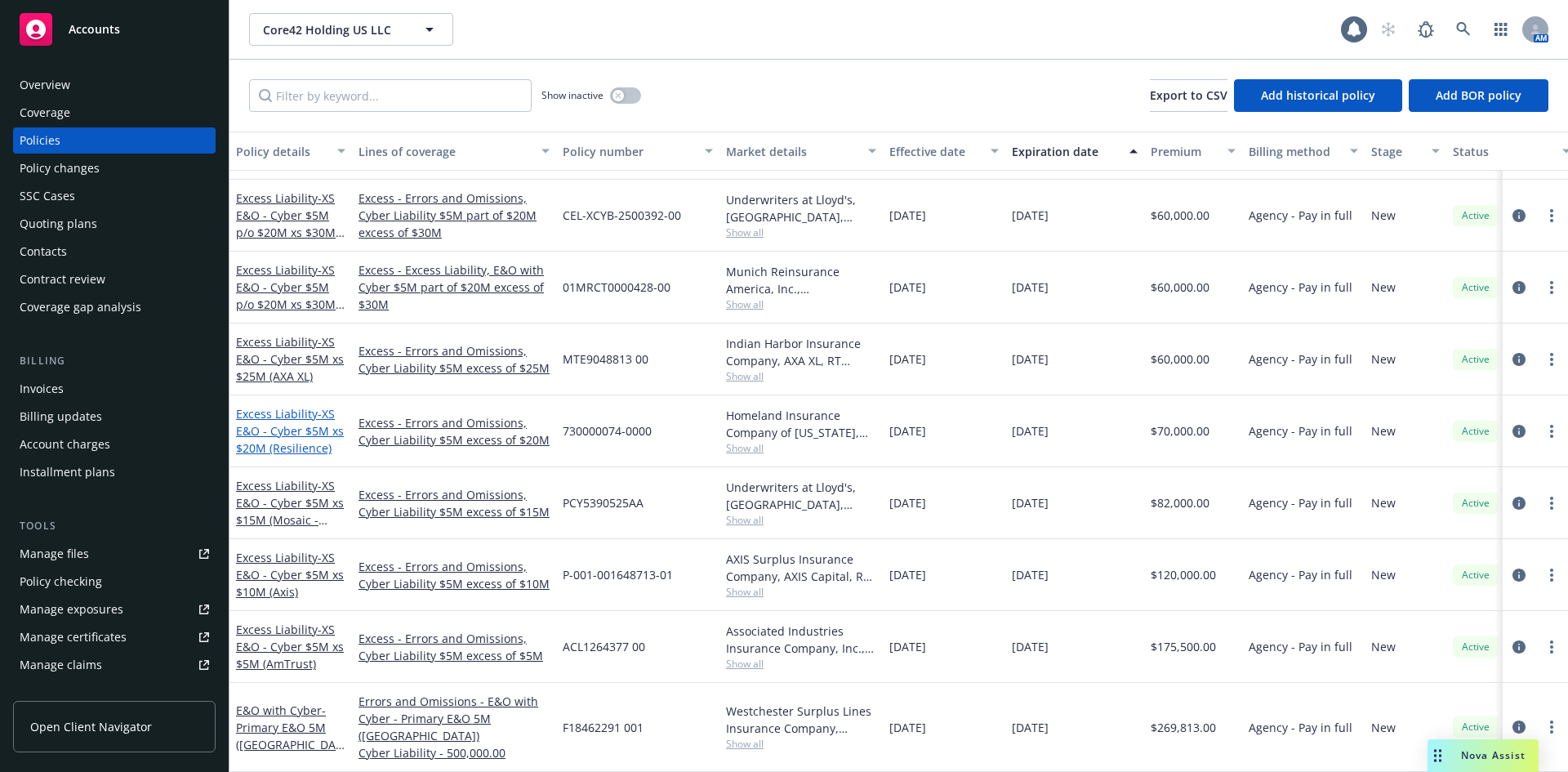
click at [304, 431] on span "- XS E&O - Cyber $5M xs $20M (Resilience)" at bounding box center [290, 430] width 108 height 50
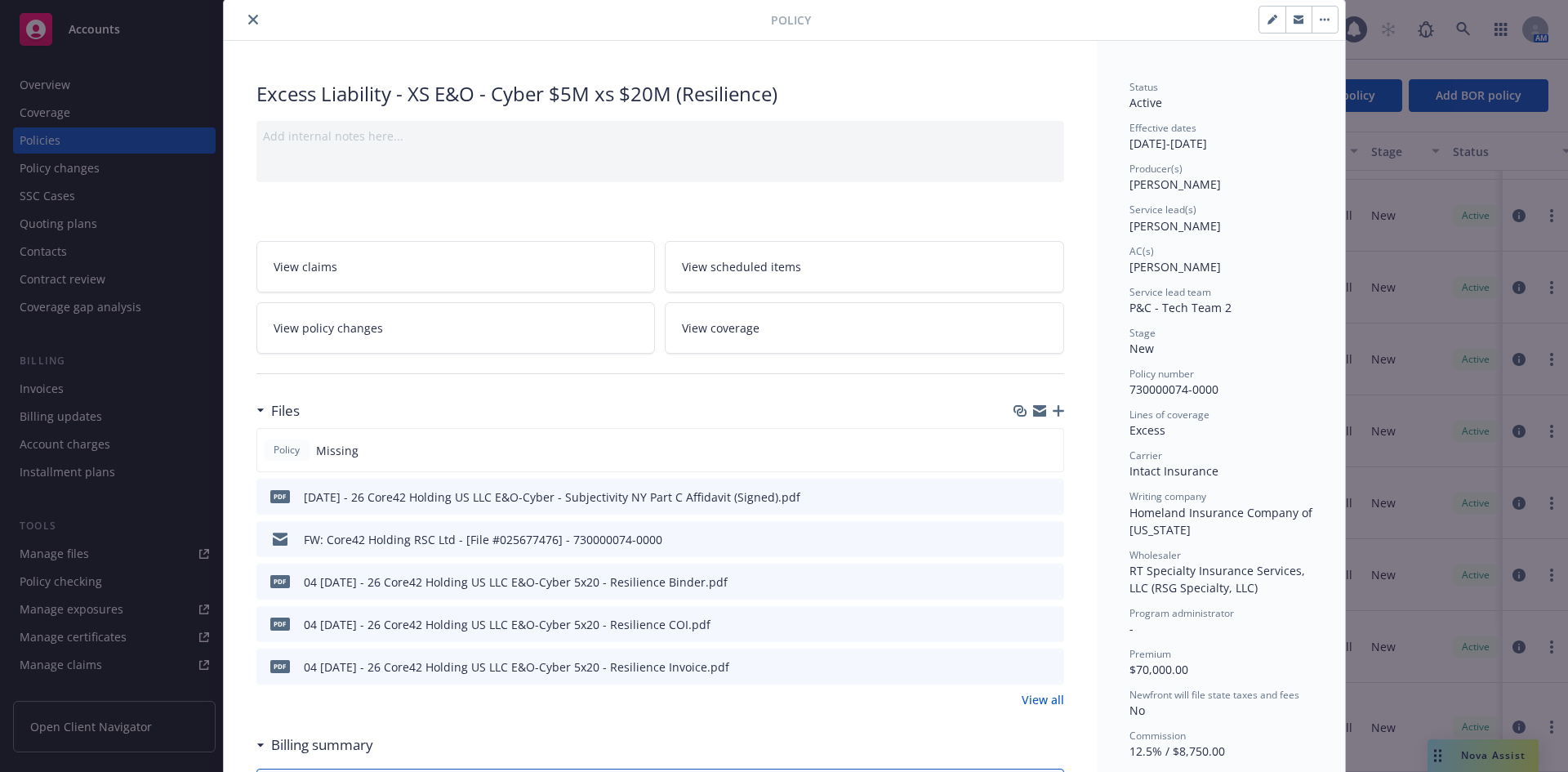
scroll to position [81, 0]
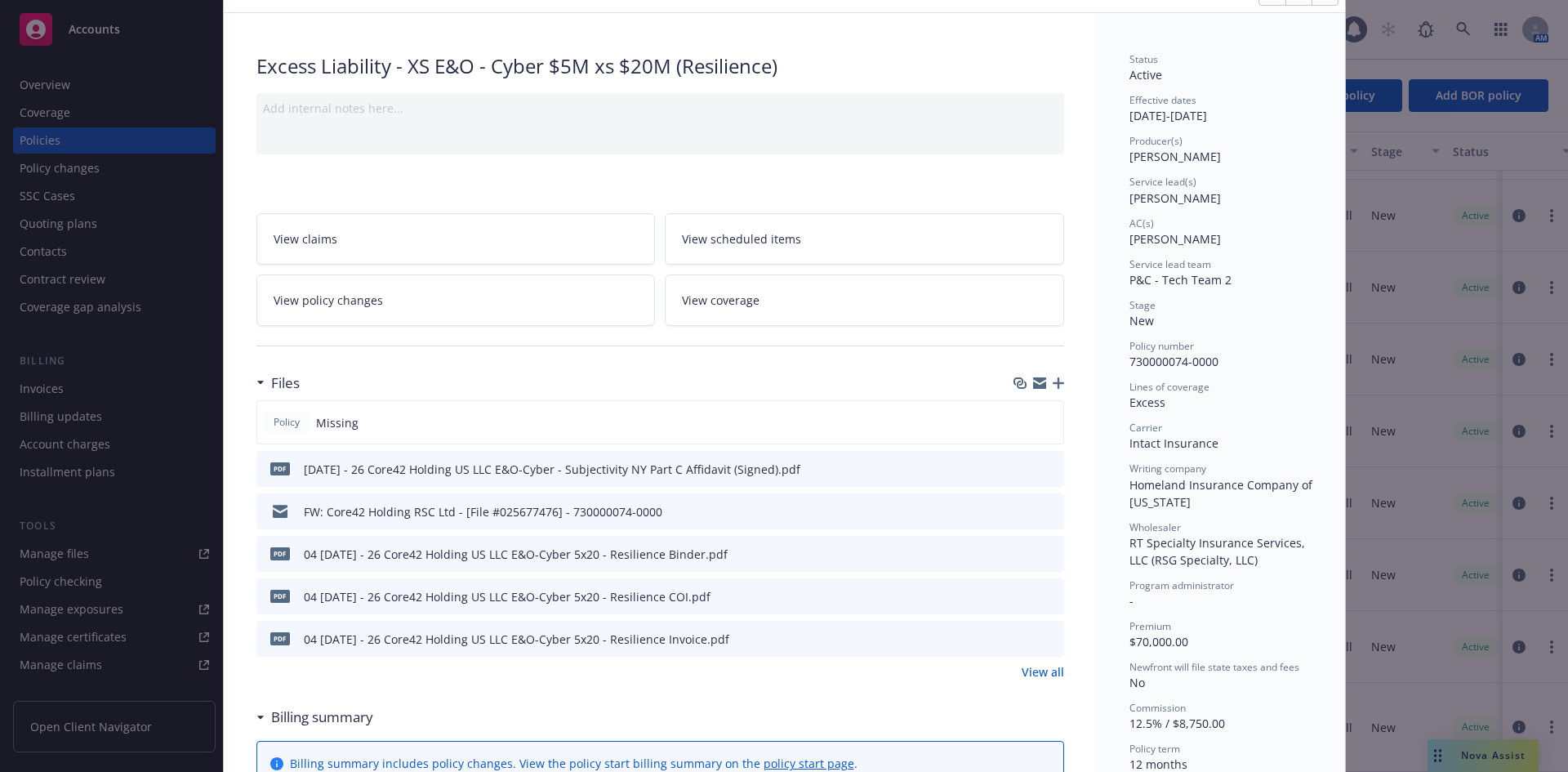
click at [1041, 554] on icon "preview file" at bounding box center [1048, 553] width 14 height 11
drag, startPoint x: 1206, startPoint y: 358, endPoint x: 1116, endPoint y: 358, distance: 90.0
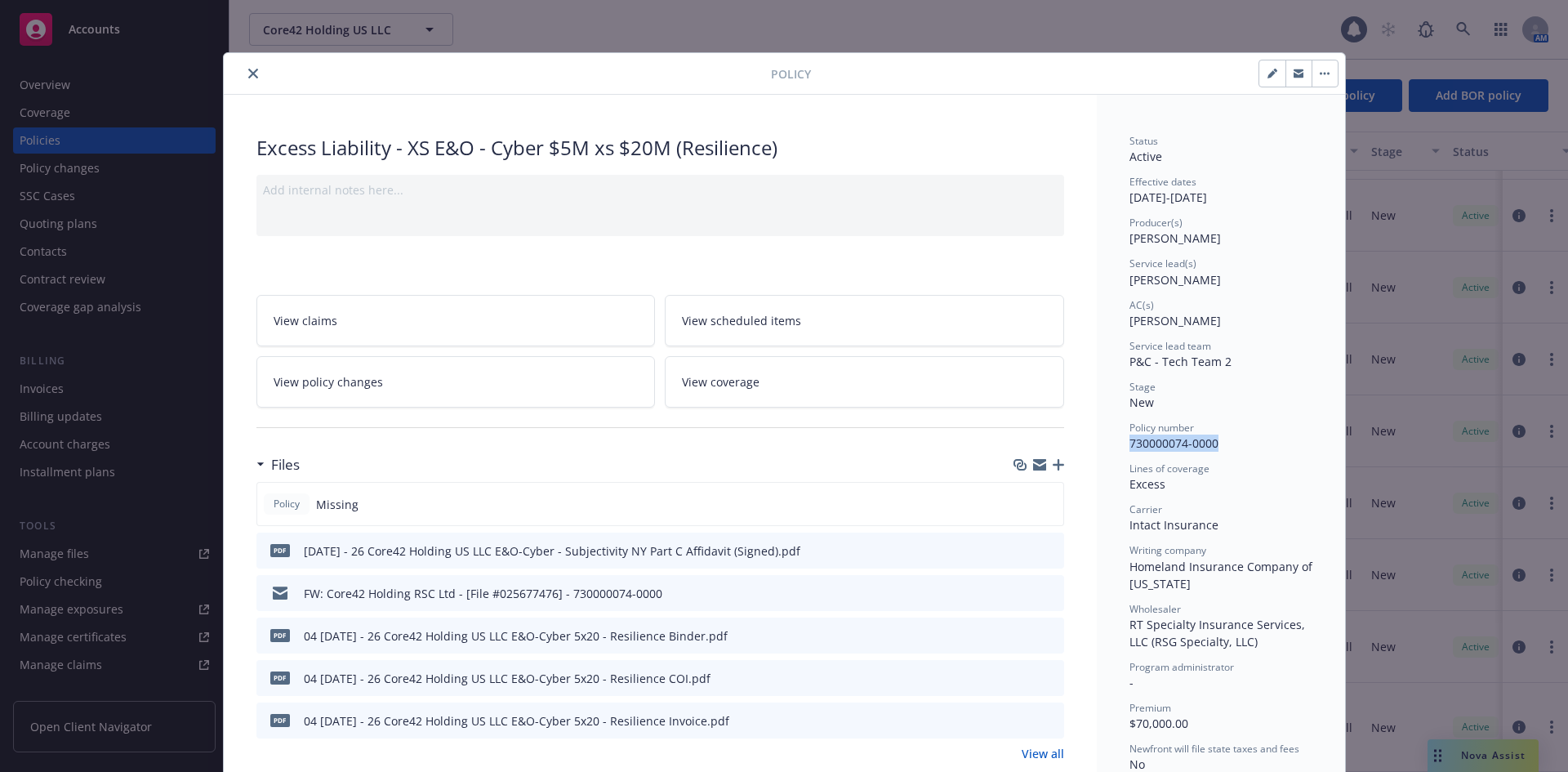
click at [248, 75] on icon "close" at bounding box center [253, 74] width 10 height 10
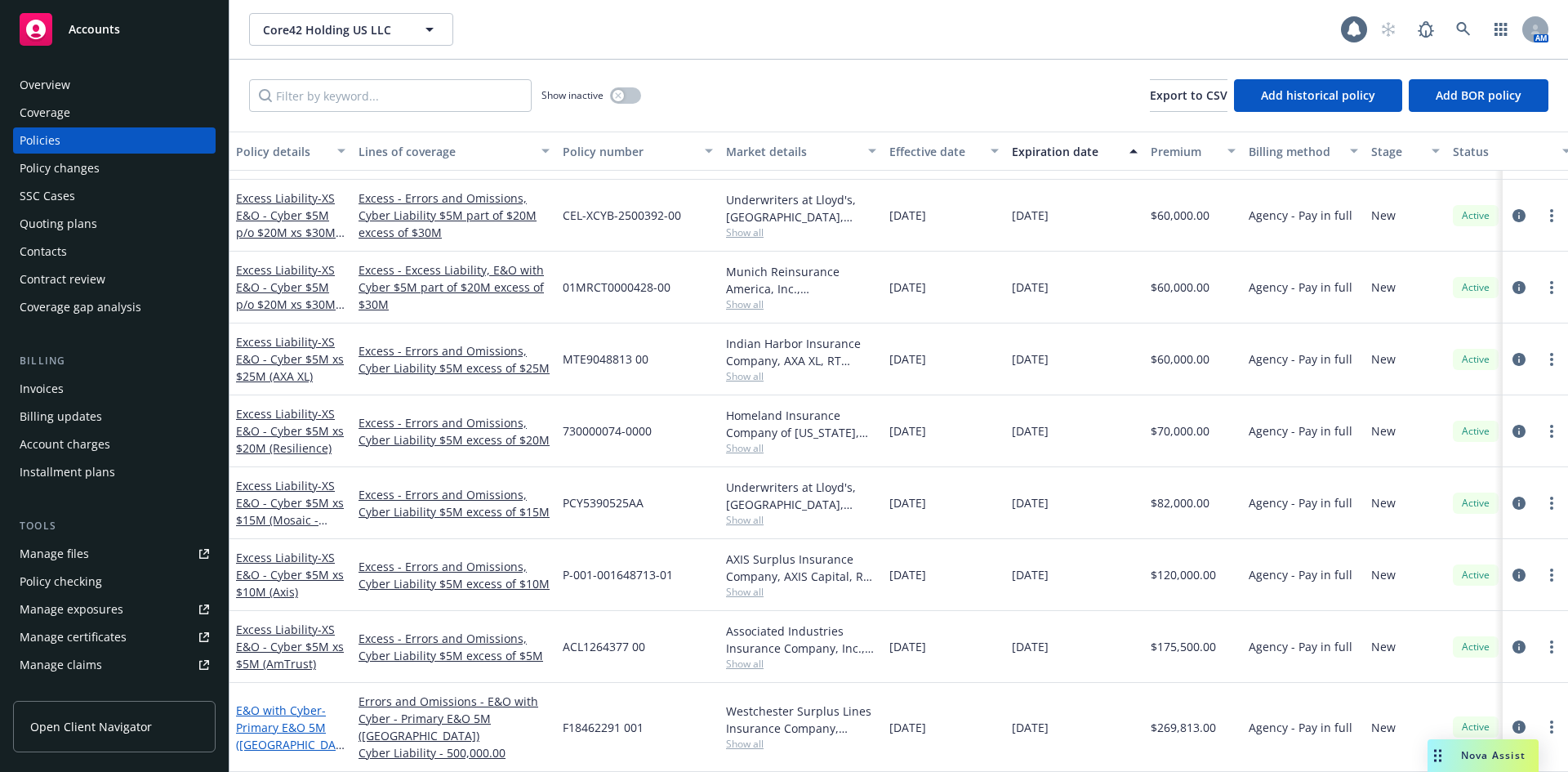
click at [302, 709] on span "- Primary E&O 5M (Westchester)" at bounding box center [291, 736] width 108 height 67
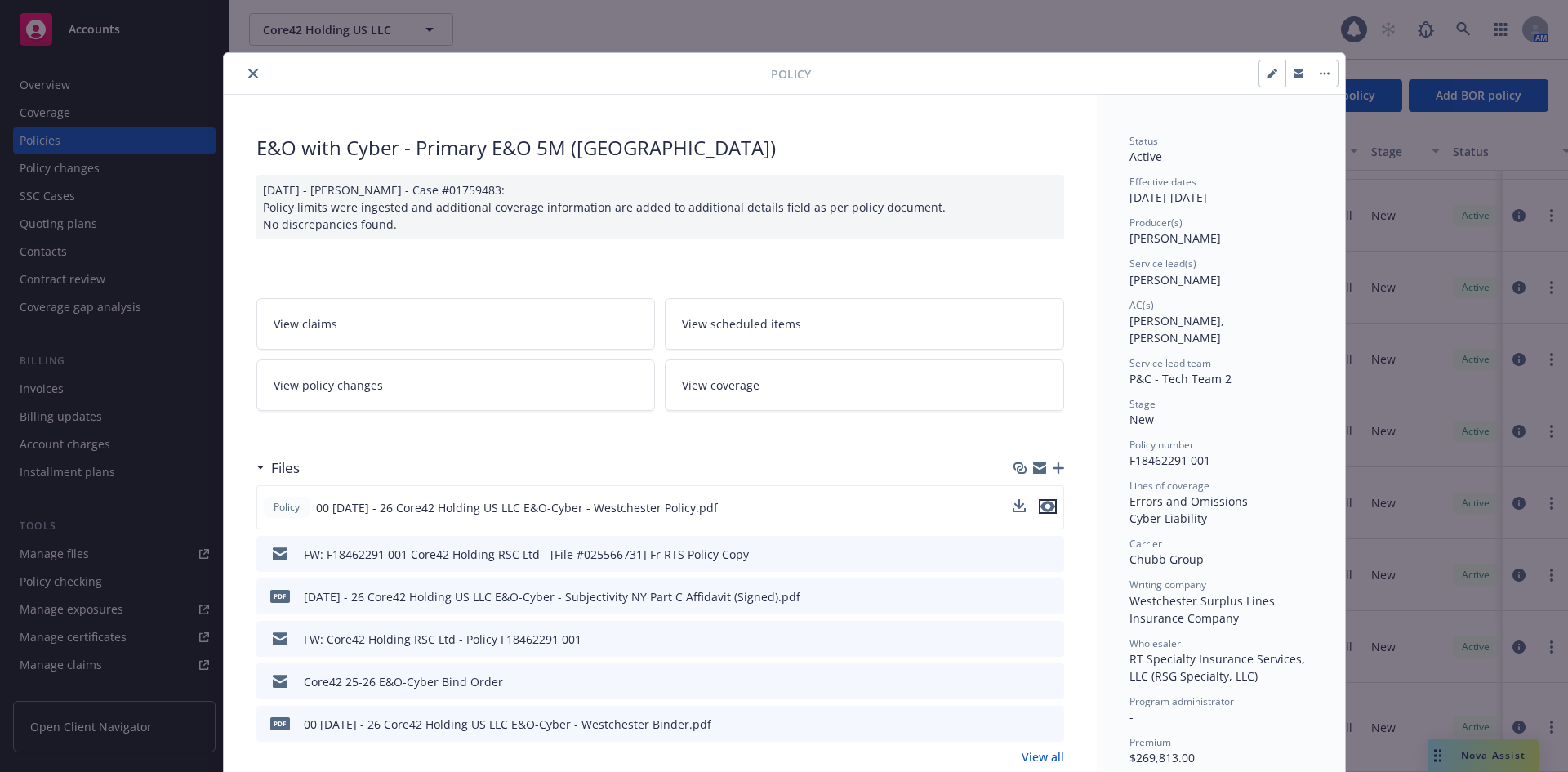
click at [1041, 511] on icon "preview file" at bounding box center [1047, 506] width 14 height 11
click at [252, 75] on button "close" at bounding box center [252, 73] width 19 height 19
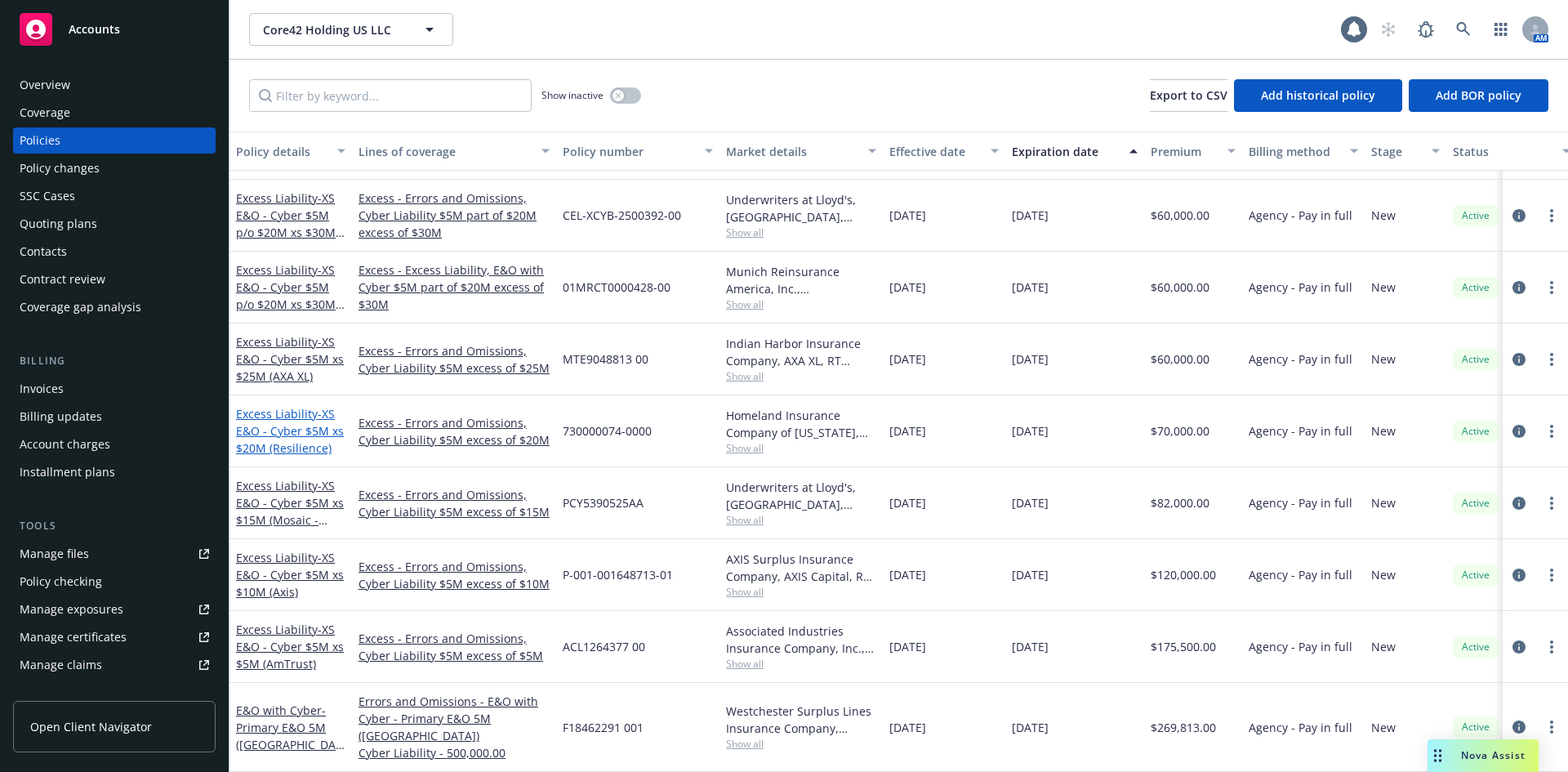
click at [300, 430] on span "- XS E&O - Cyber $5M xs $20M (Resilience)" at bounding box center [290, 430] width 108 height 50
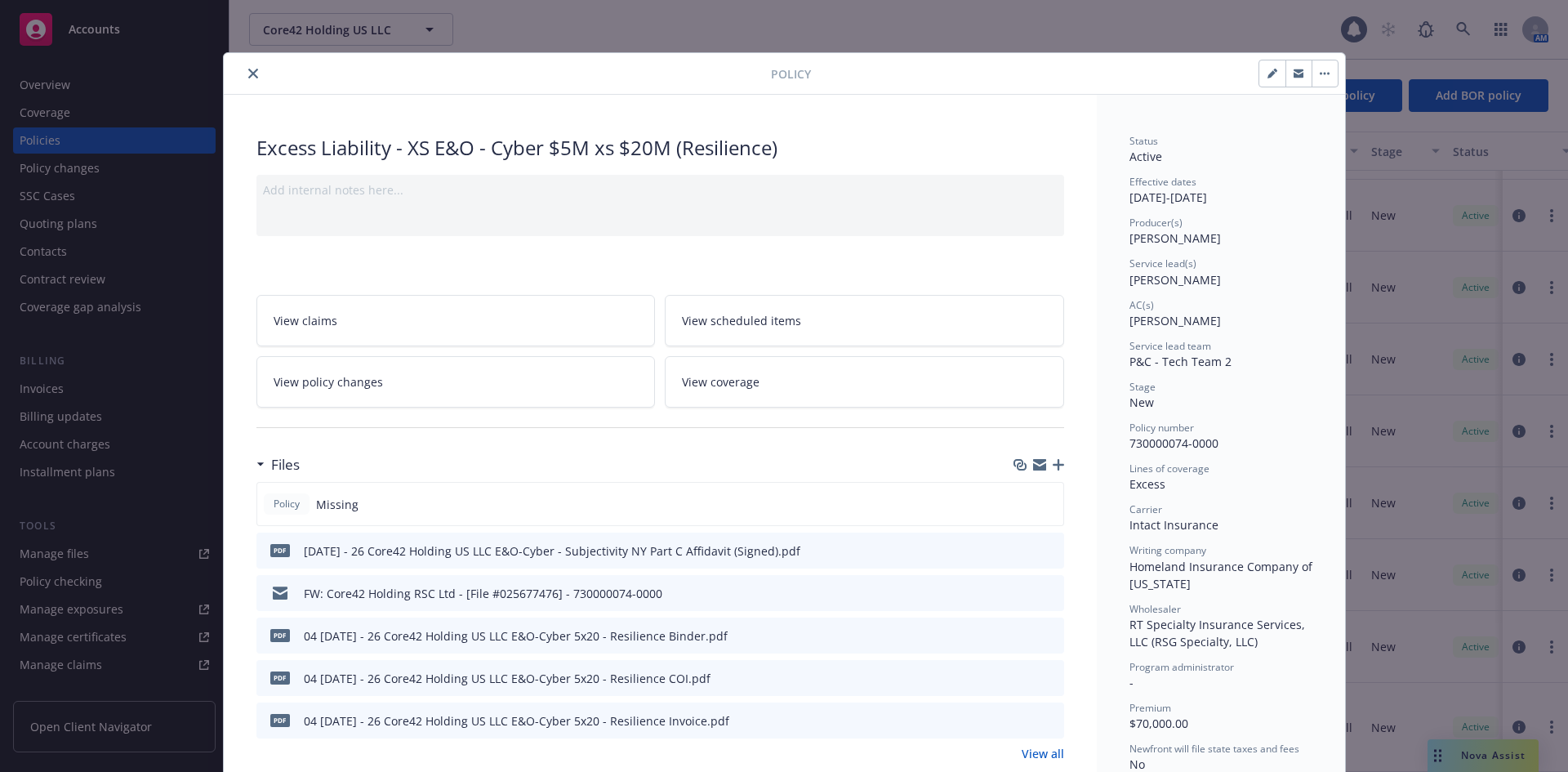
scroll to position [49, 0]
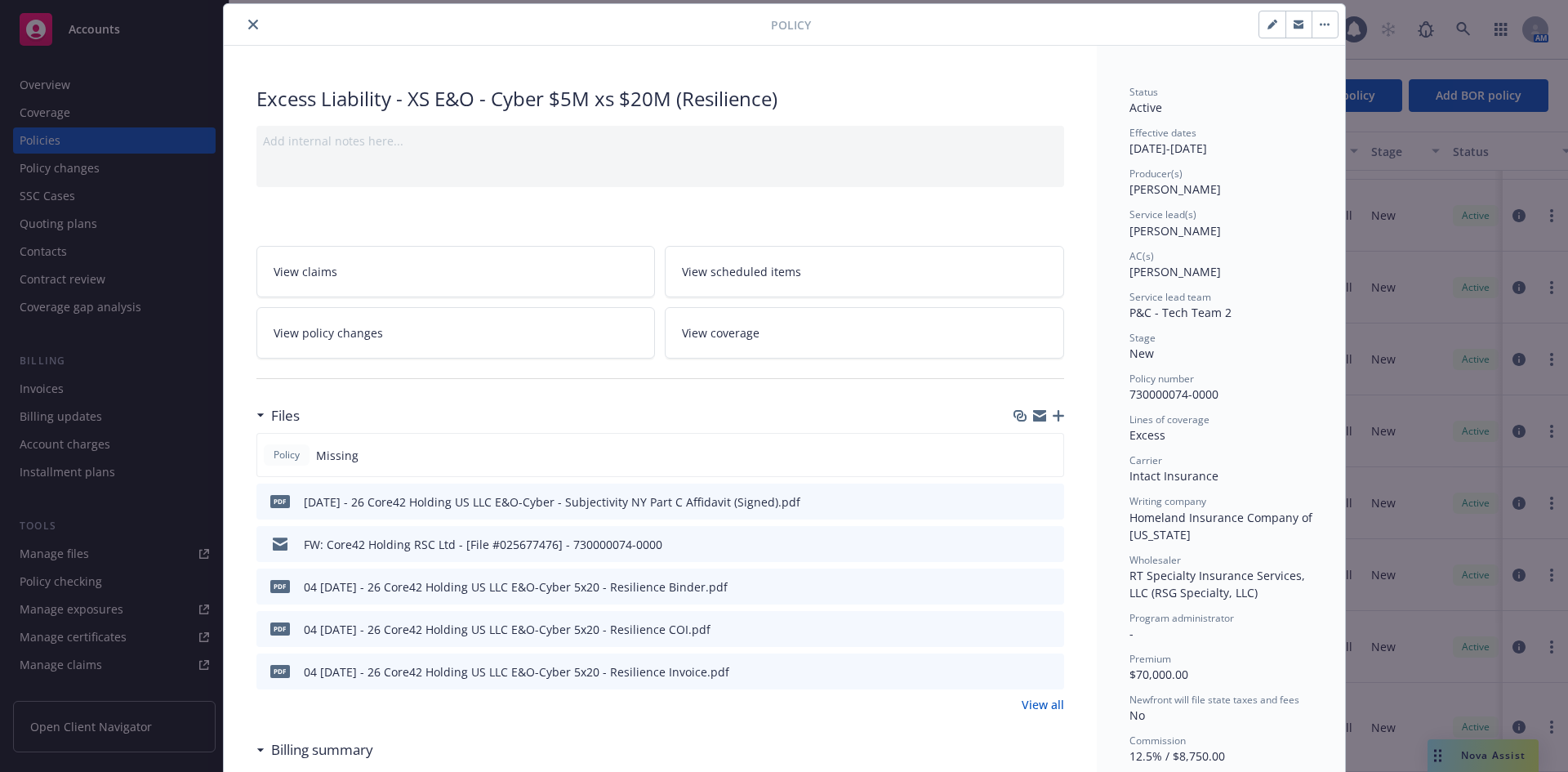
click at [1044, 628] on icon "preview file" at bounding box center [1048, 628] width 14 height 11
click at [1048, 538] on icon "preview file" at bounding box center [1048, 542] width 14 height 11
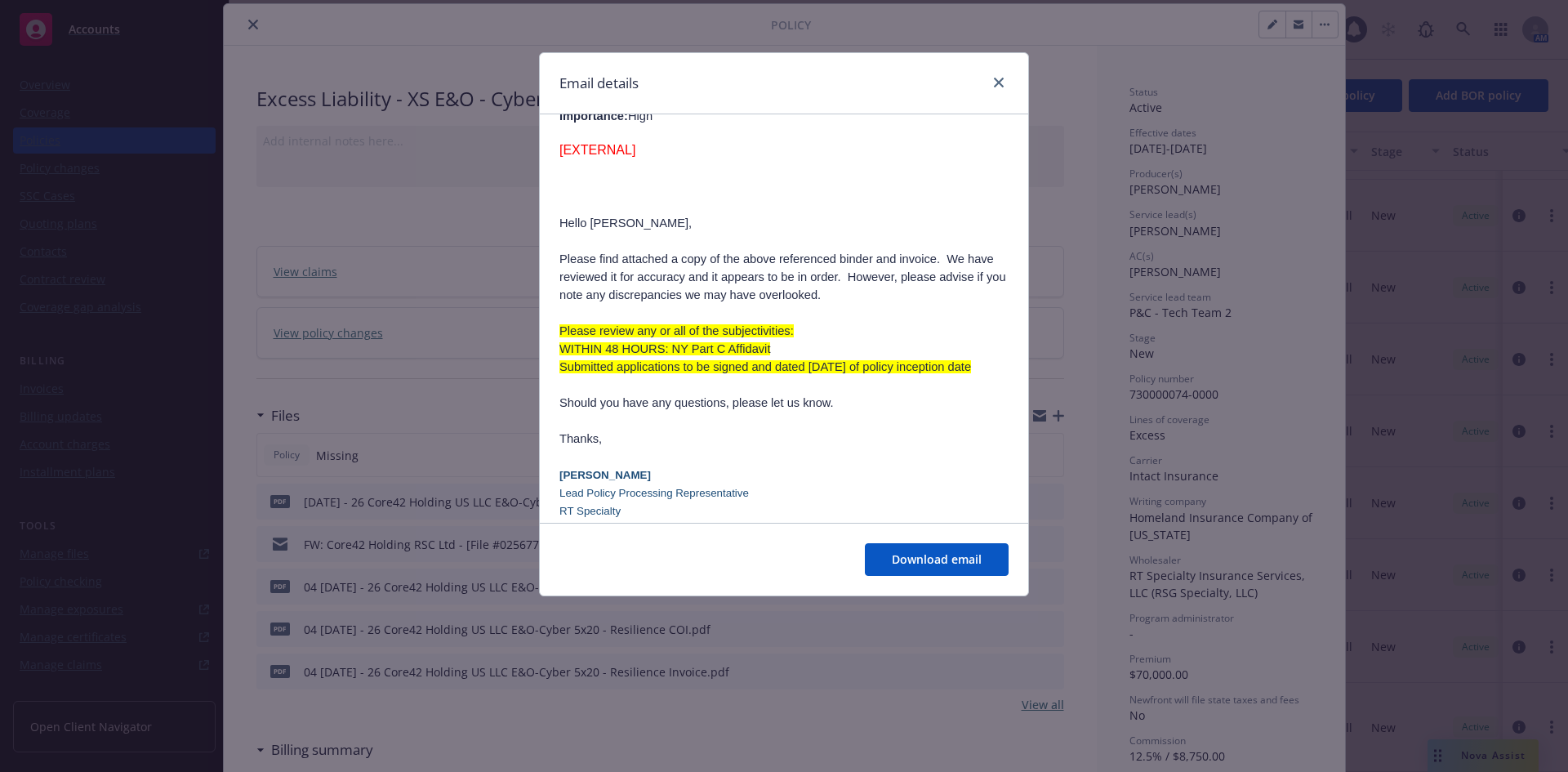
scroll to position [327, 0]
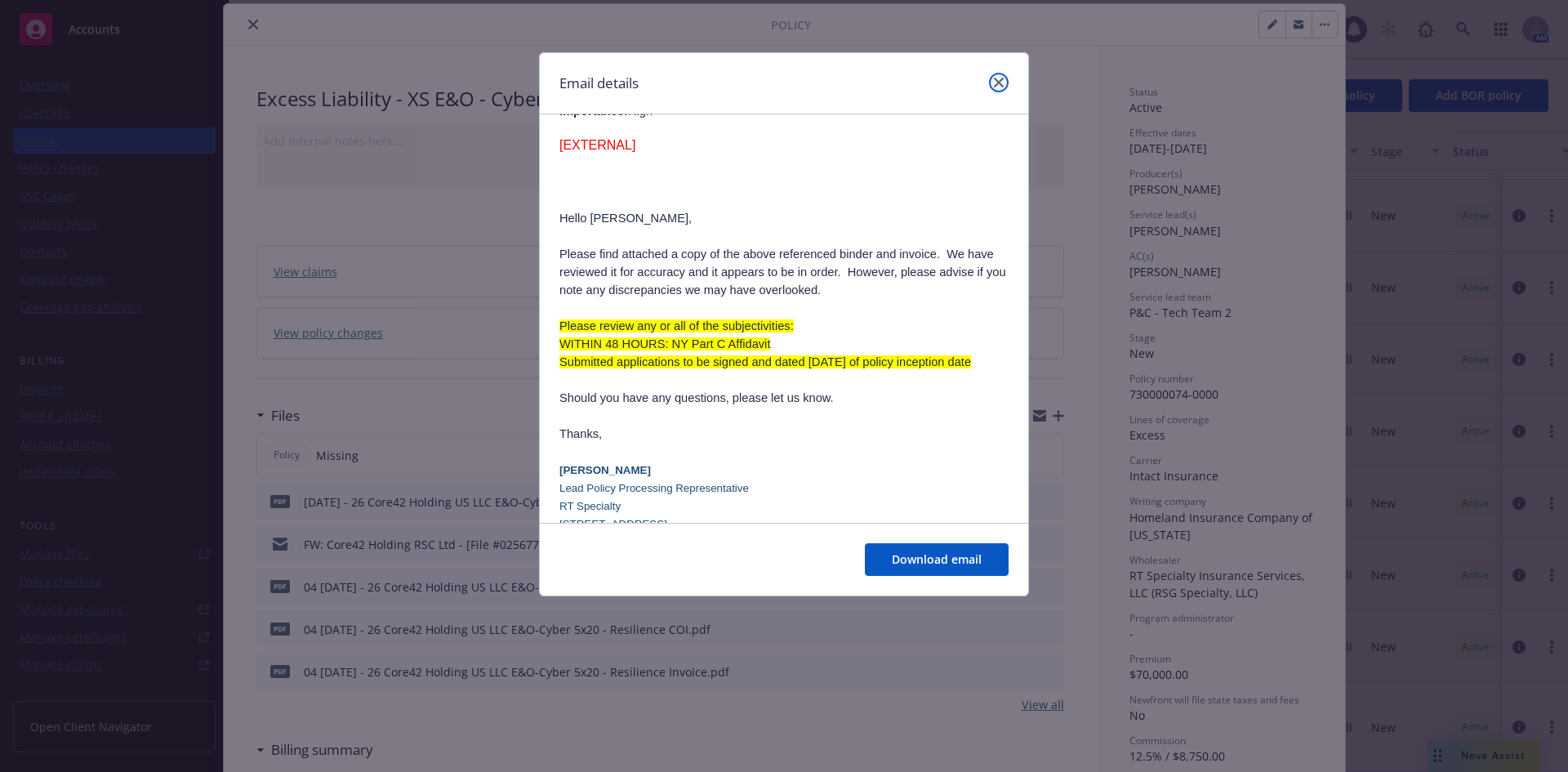
click at [995, 78] on icon "close" at bounding box center [999, 83] width 10 height 10
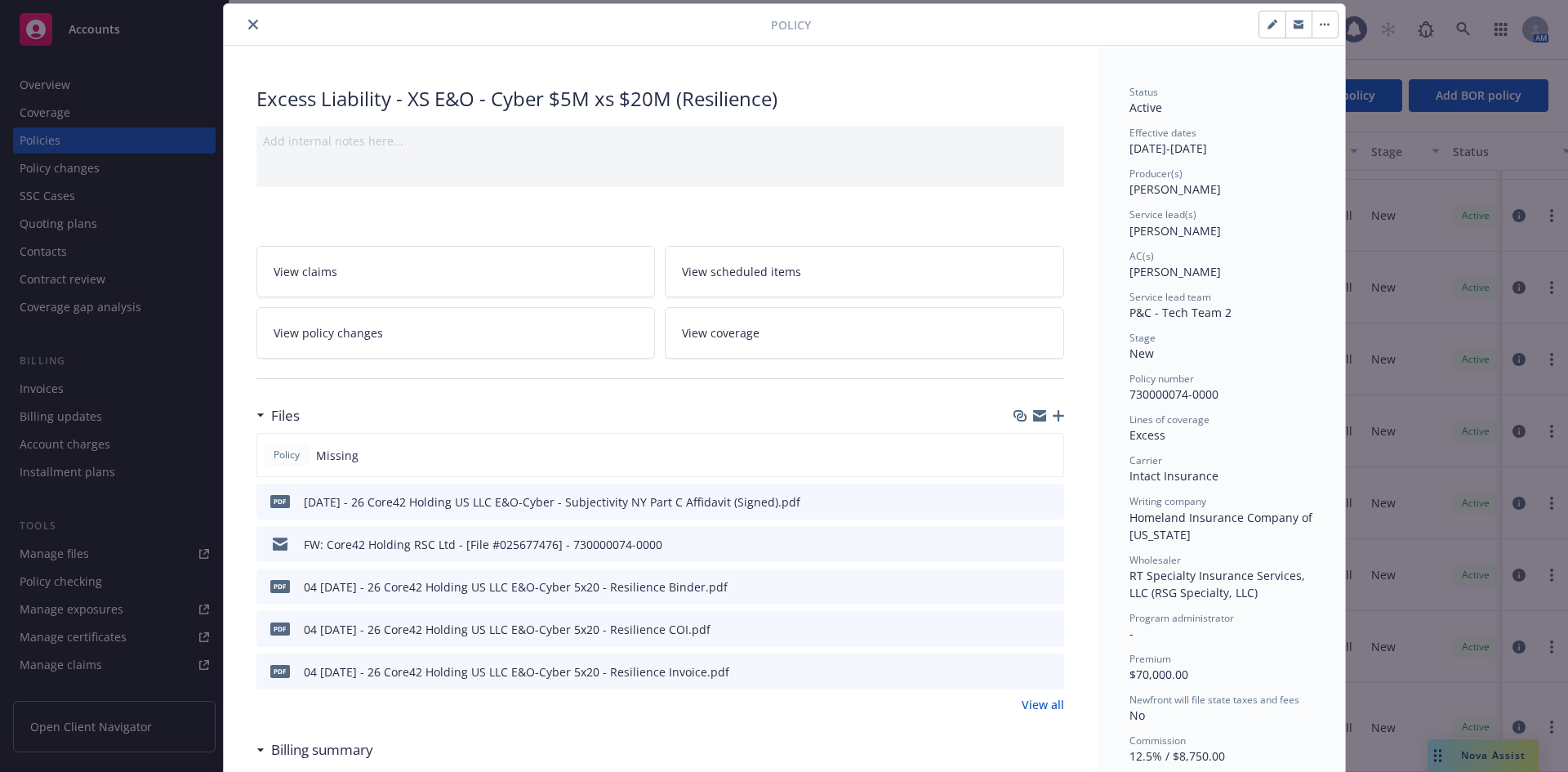
scroll to position [0, 0]
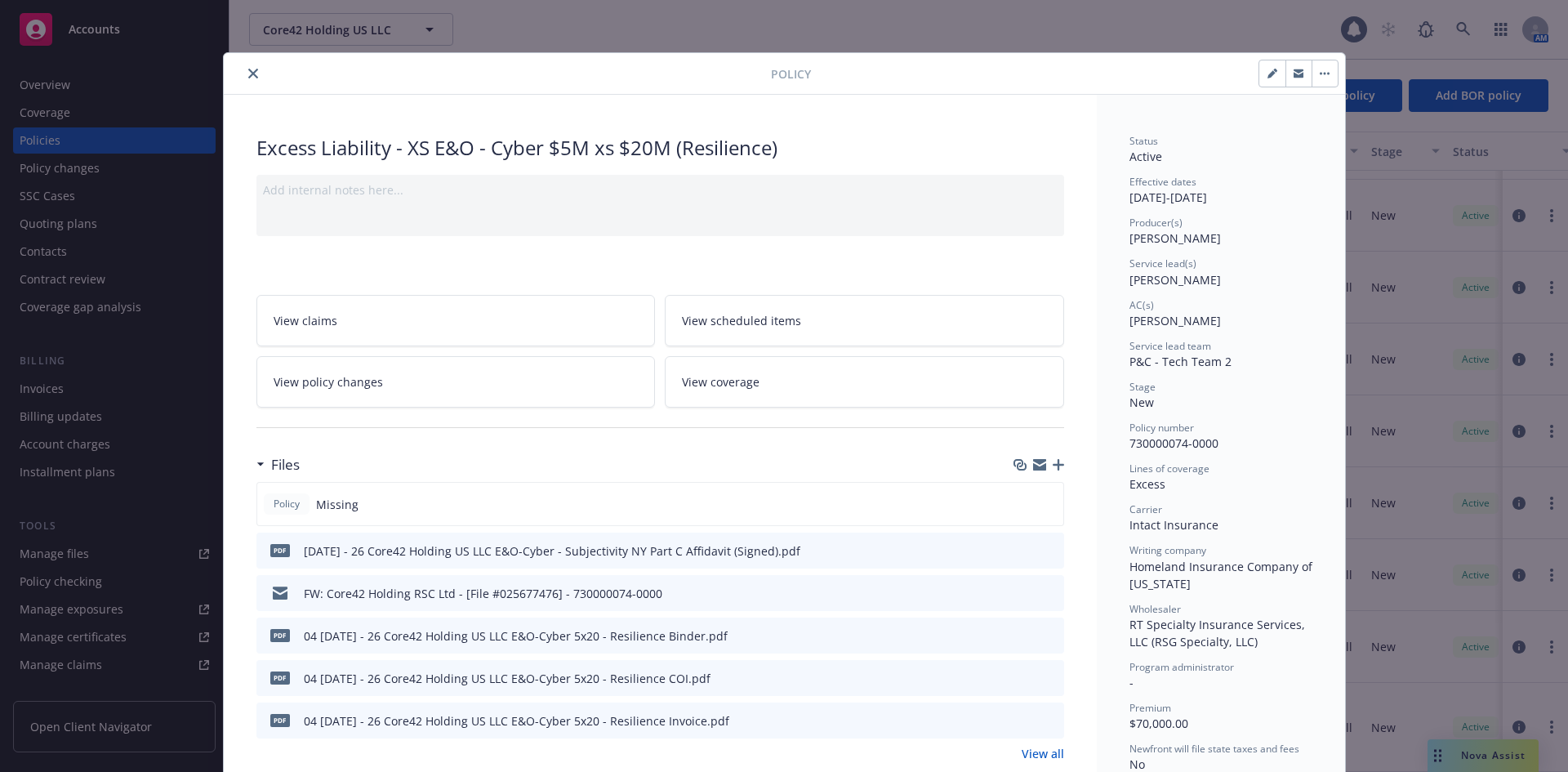
click at [248, 76] on icon "close" at bounding box center [253, 74] width 10 height 10
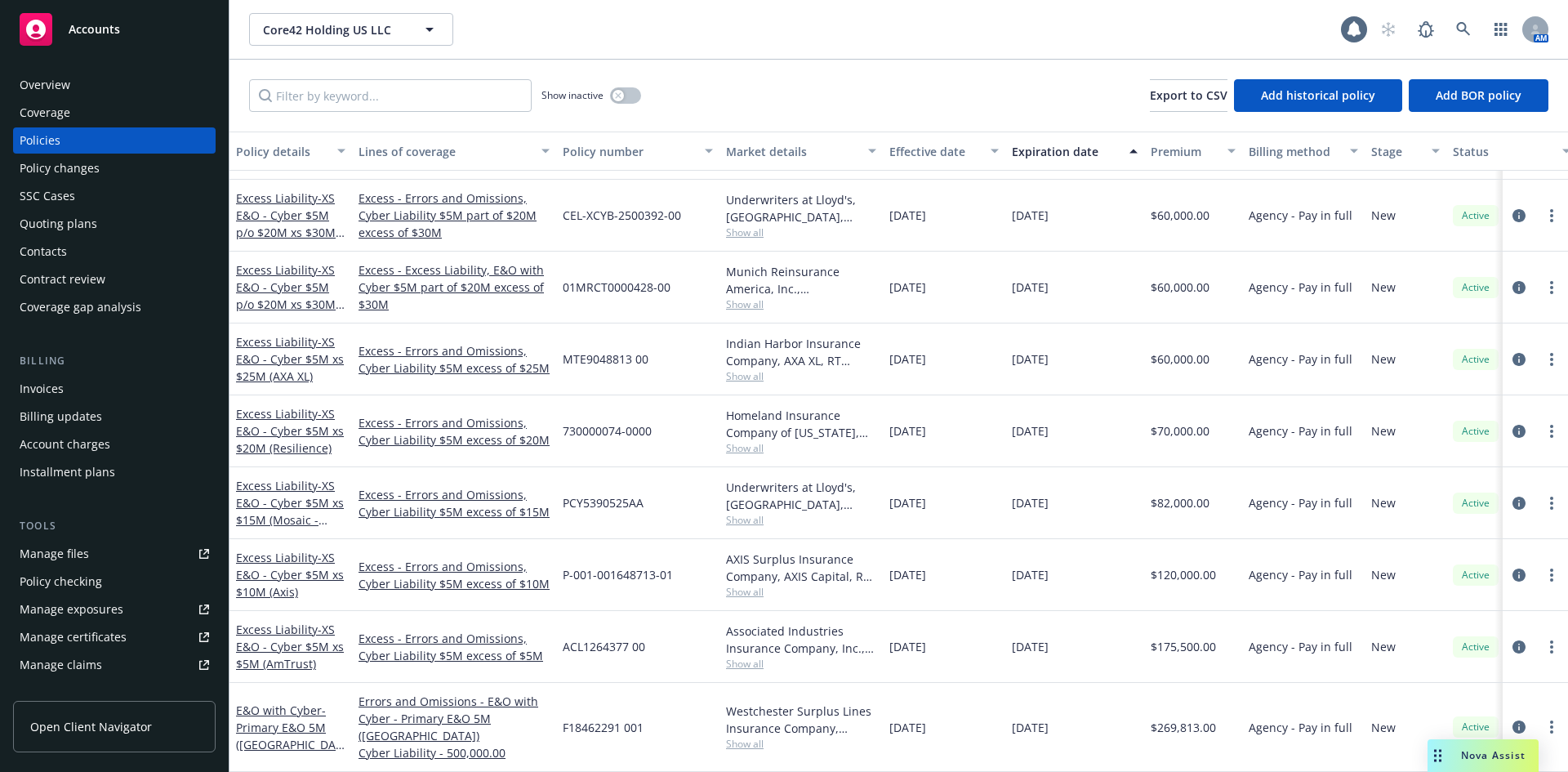
click at [137, 89] on div "Overview" at bounding box center [114, 85] width 190 height 26
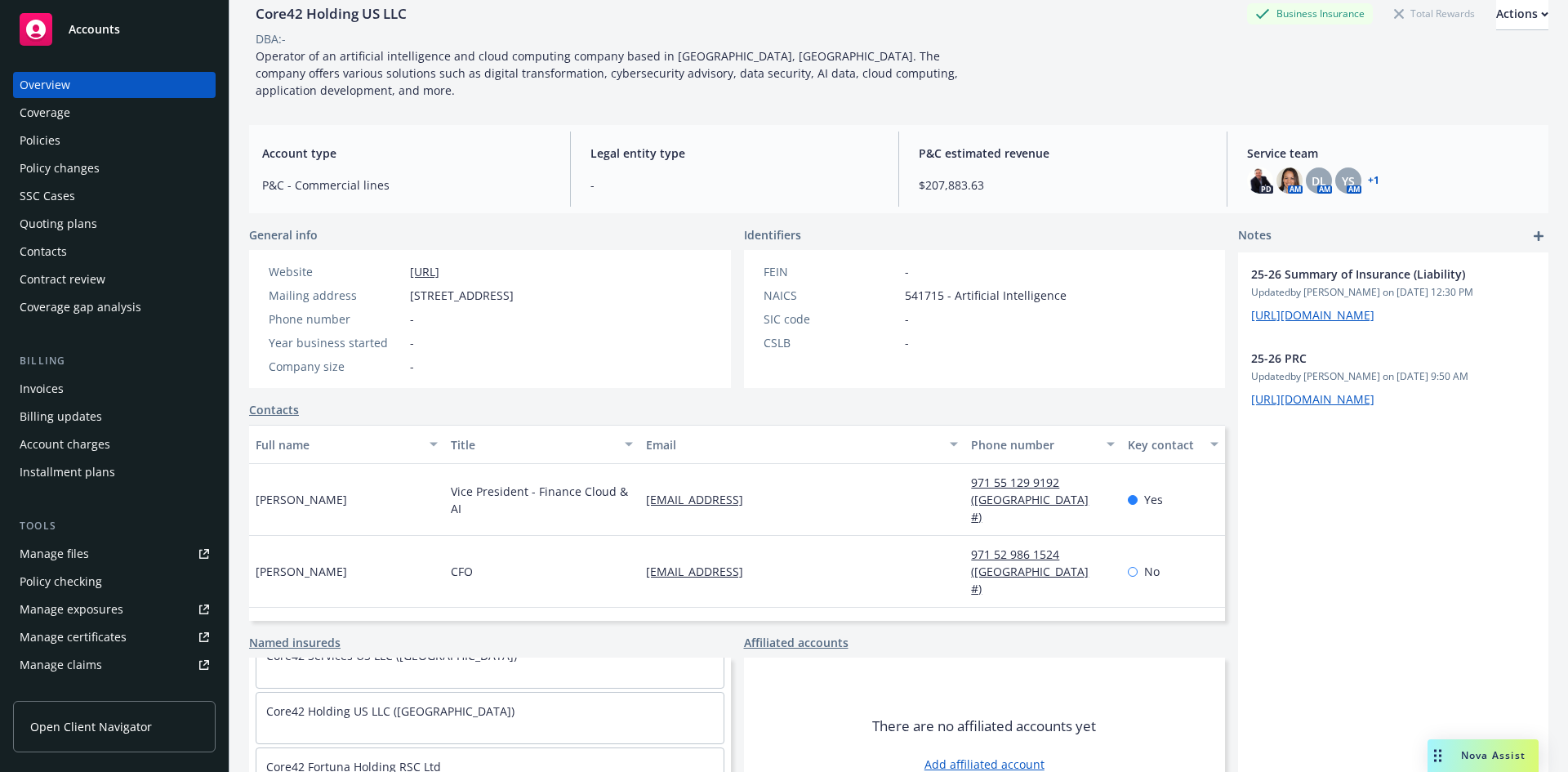
scroll to position [114, 0]
click at [269, 408] on link "Contacts" at bounding box center [274, 409] width 50 height 17
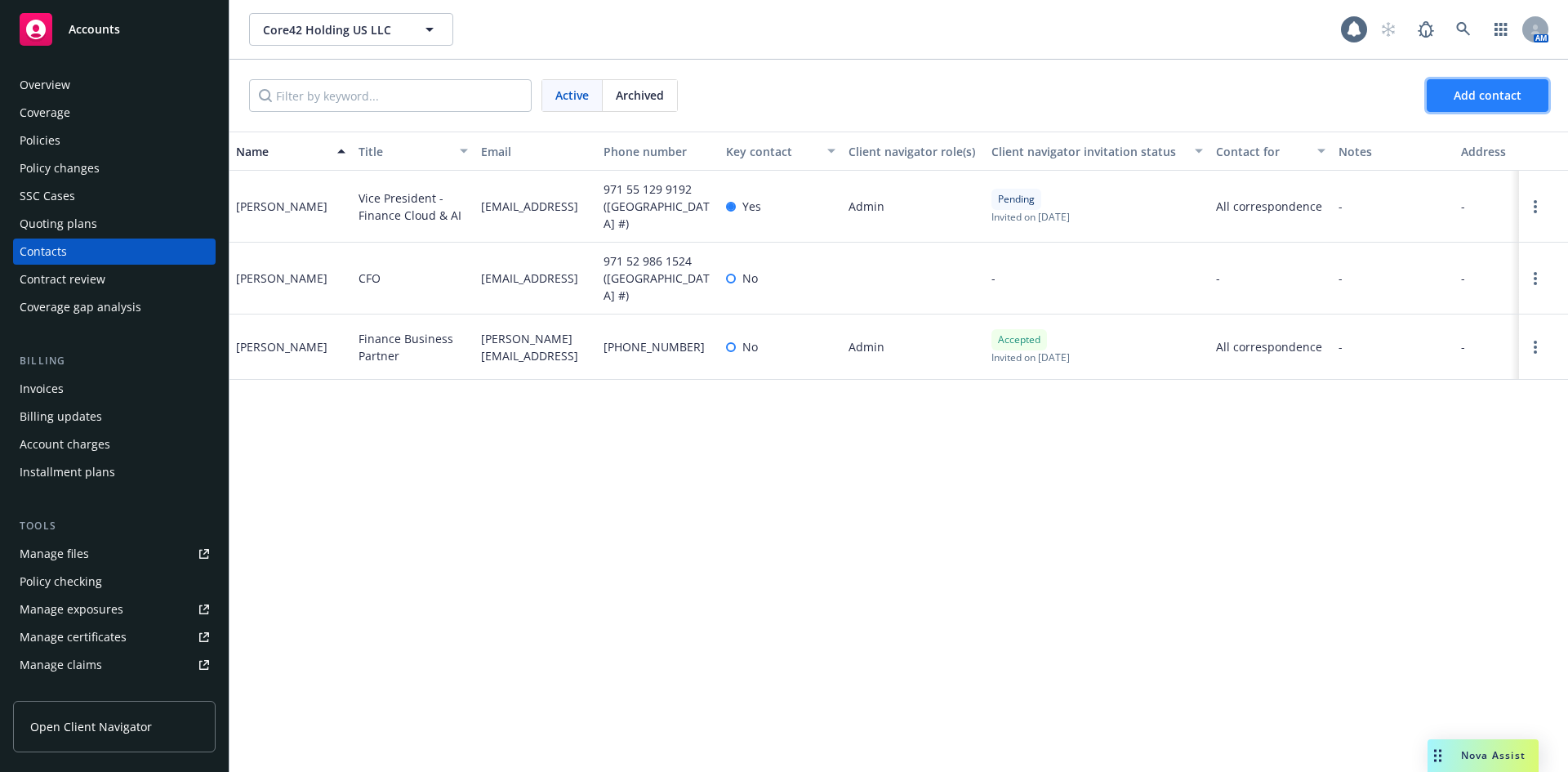
click at [1465, 92] on span "Add contact" at bounding box center [1488, 95] width 68 height 15
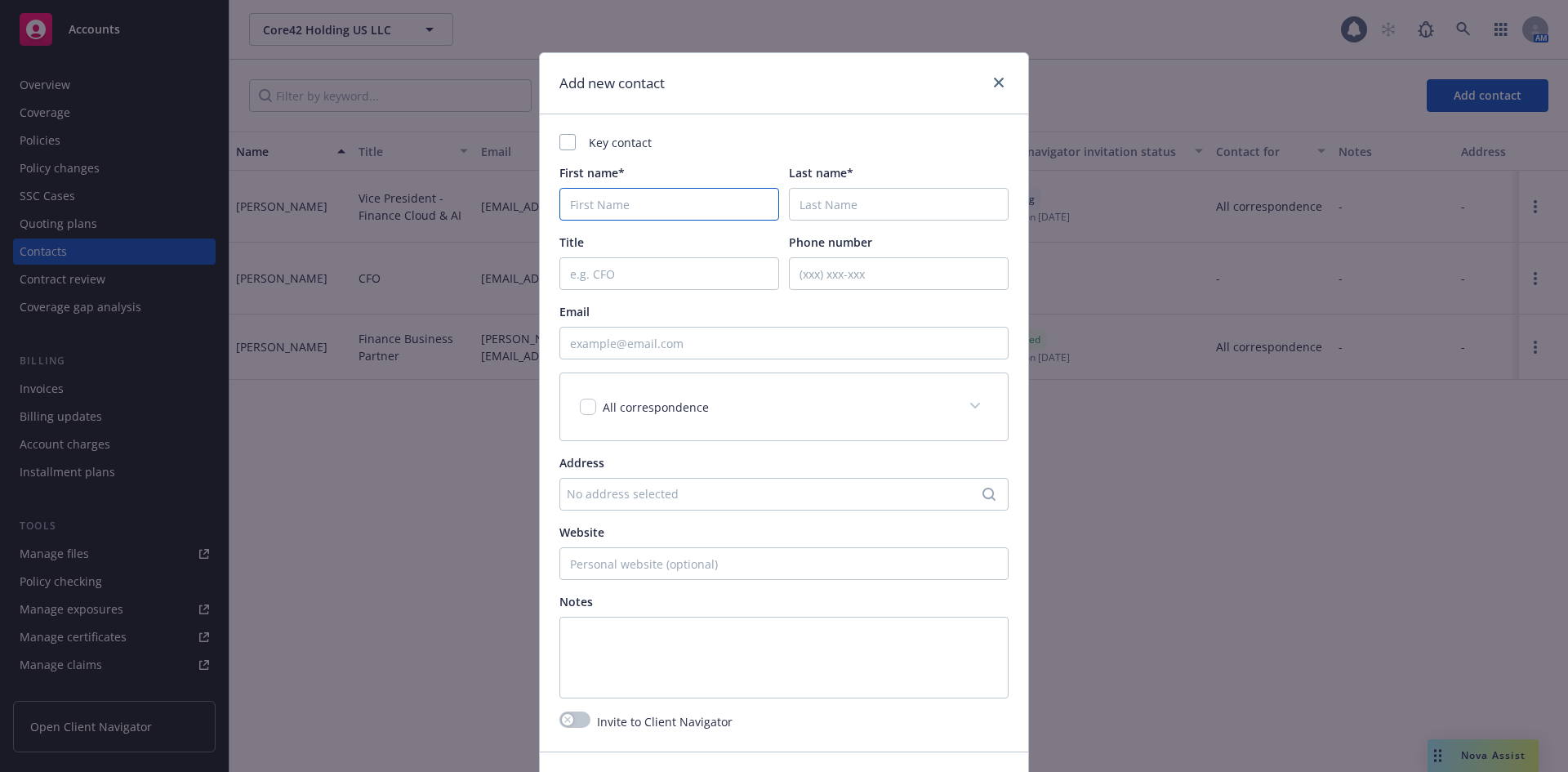
click at [640, 215] on input "First name*" at bounding box center [668, 204] width 219 height 33
click at [644, 203] on input "First name*" at bounding box center [668, 204] width 219 height 33
paste input "@alexader.trafton@g42.ai"
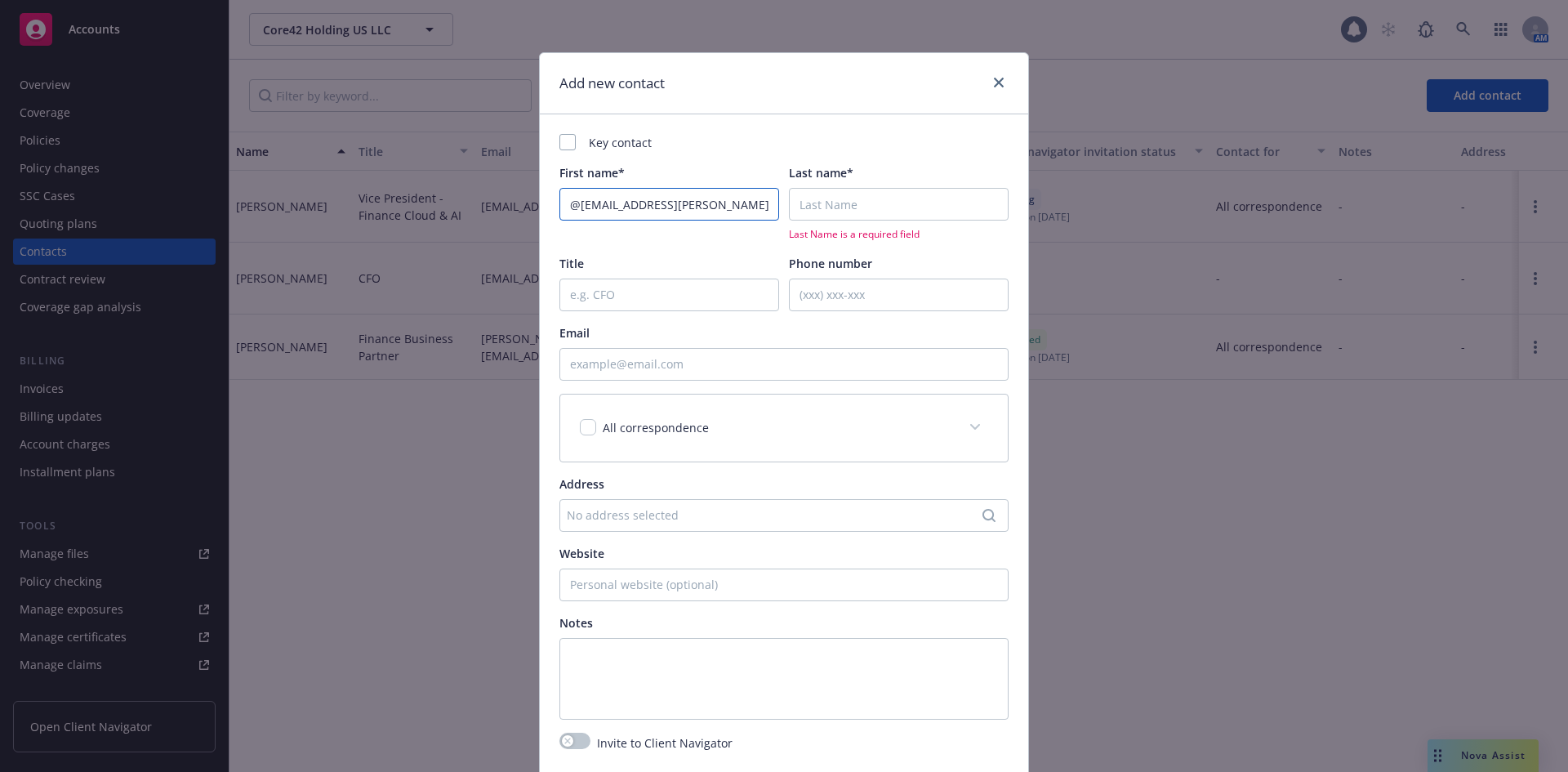
type input "@alexader.trafton@g42.ai"
click at [636, 367] on input "Email" at bounding box center [784, 364] width 449 height 33
paste input "@alexader.trafton@g42.ai"
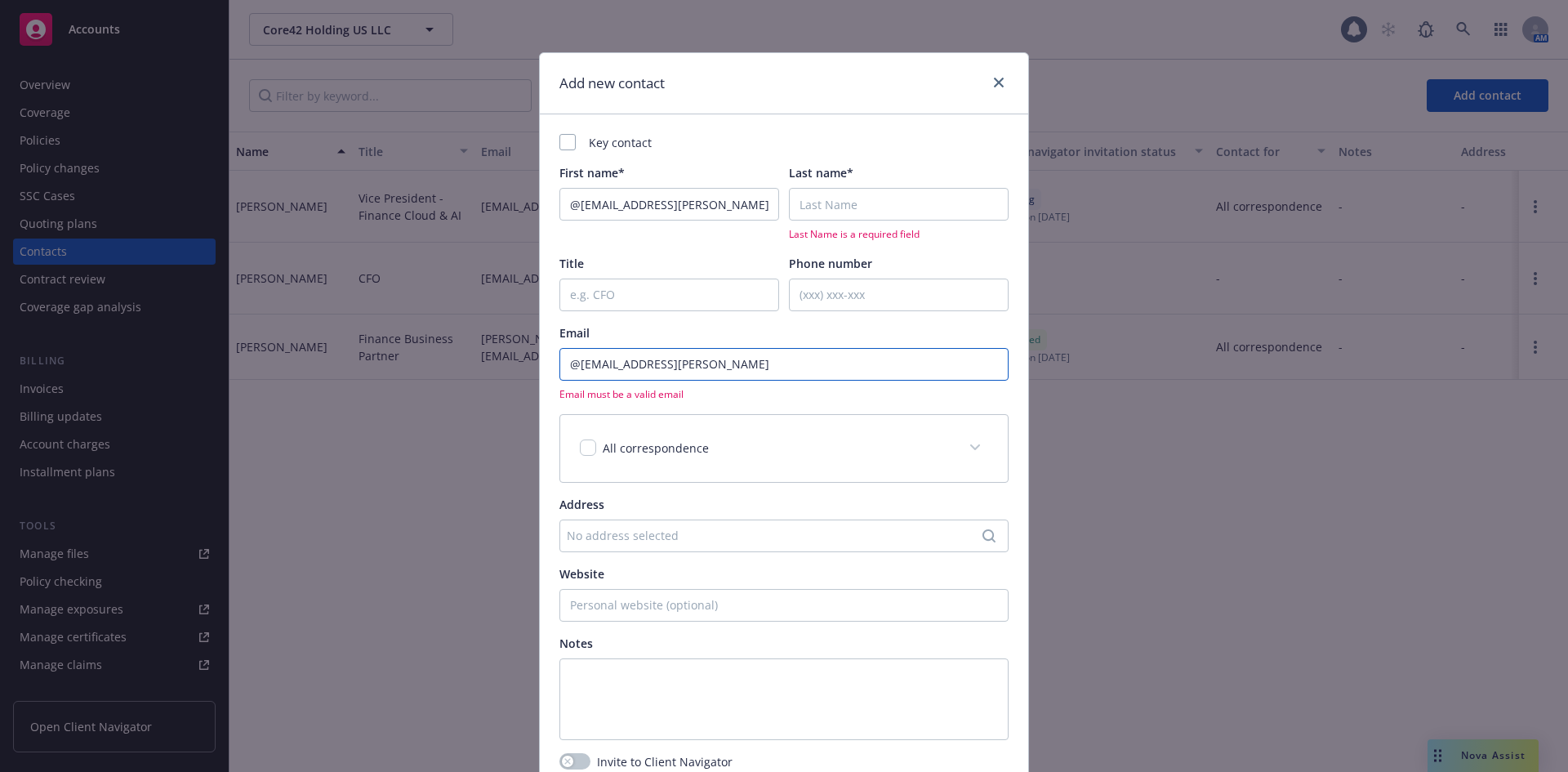
drag, startPoint x: 574, startPoint y: 363, endPoint x: 612, endPoint y: 350, distance: 40.2
click at [502, 358] on div "Add new contact Key contact First name* @alexader.trafton@g42.ai Last name* Las…" at bounding box center [784, 386] width 1568 height 772
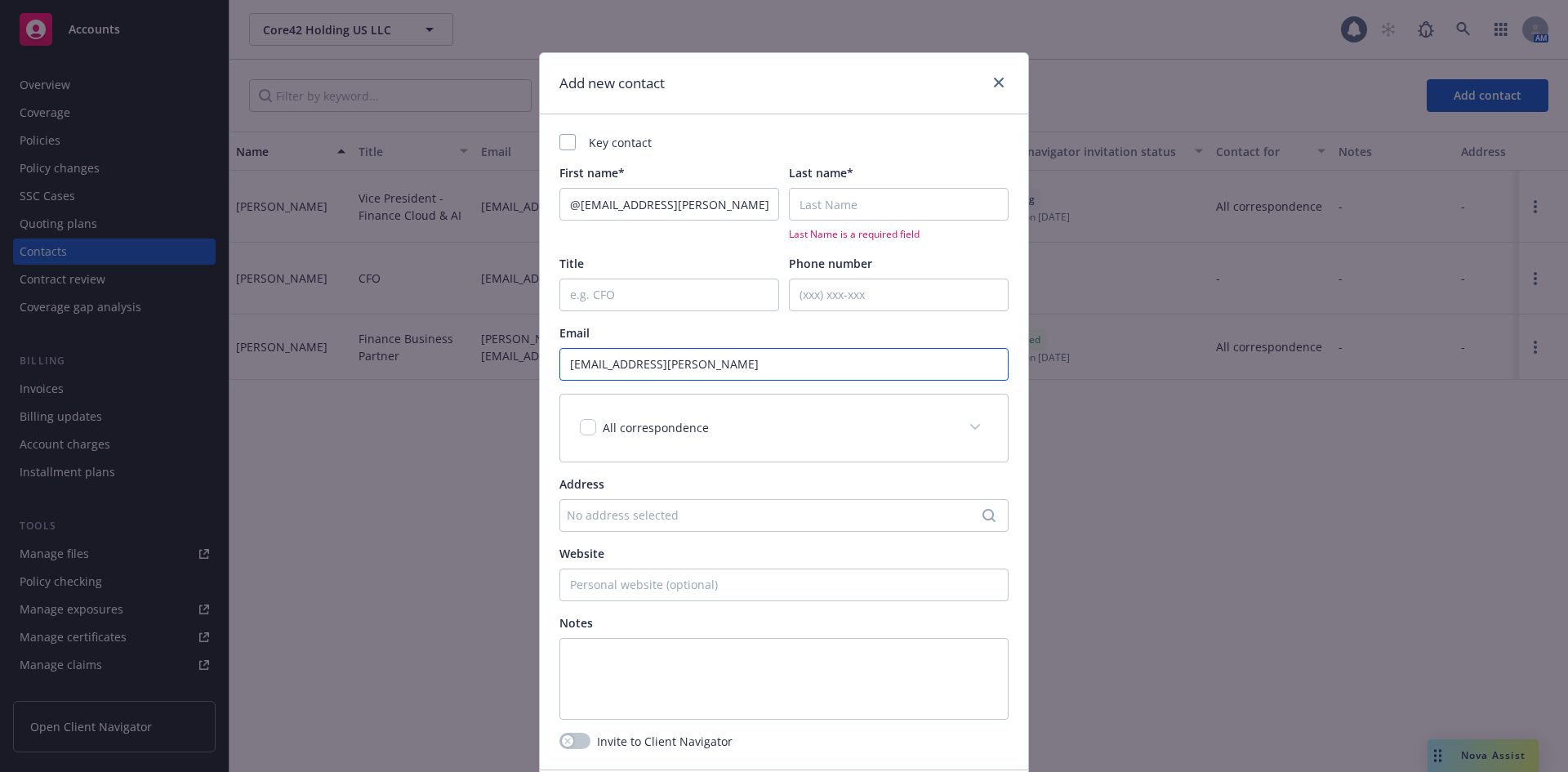
click at [590, 359] on input "alexader.trafton@g42.ai" at bounding box center [784, 364] width 449 height 33
type input "alexander.trafton@g42.ai"
click at [667, 288] on input "Title" at bounding box center [668, 295] width 219 height 33
drag, startPoint x: 716, startPoint y: 214, endPoint x: 485, endPoint y: 216, distance: 231.0
click at [485, 216] on div "Add new contact Key contact First name* @alexader.trafton@g42.ai Last name* Las…" at bounding box center [784, 386] width 1568 height 772
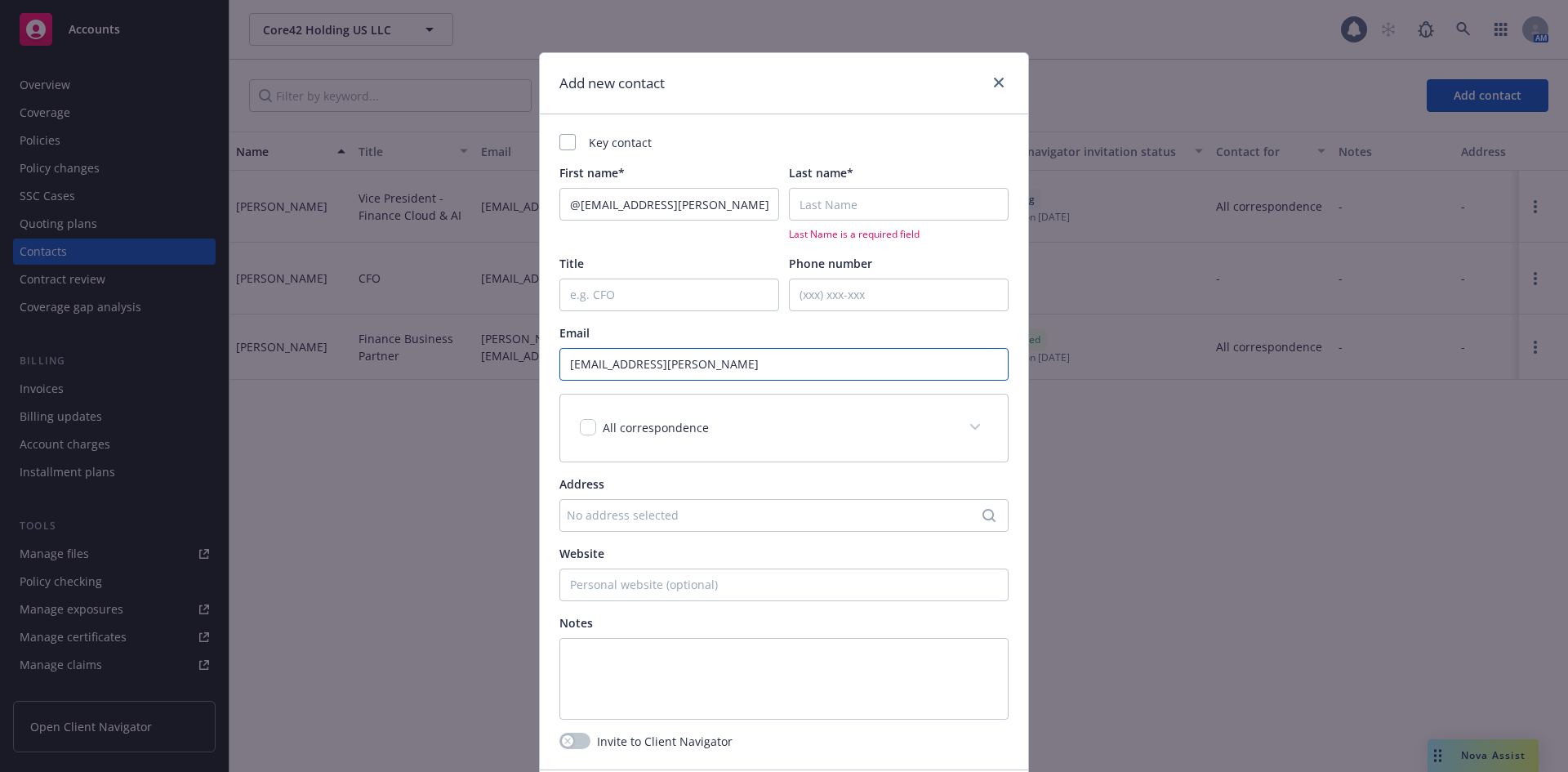
drag, startPoint x: 659, startPoint y: 362, endPoint x: 413, endPoint y: 354, distance: 246.1
click at [413, 354] on div "Add new contact Key contact First name* @alexader.trafton@g42.ai Last name* Las…" at bounding box center [784, 386] width 1568 height 772
click at [651, 208] on input "@alexader.trafton@g42.ai" at bounding box center [668, 204] width 219 height 33
drag, startPoint x: 722, startPoint y: 203, endPoint x: 304, endPoint y: 198, distance: 418.0
click at [304, 198] on div "Add new contact Key contact First name* @alexader.trafton@g42.ai Last name* Las…" at bounding box center [784, 386] width 1568 height 772
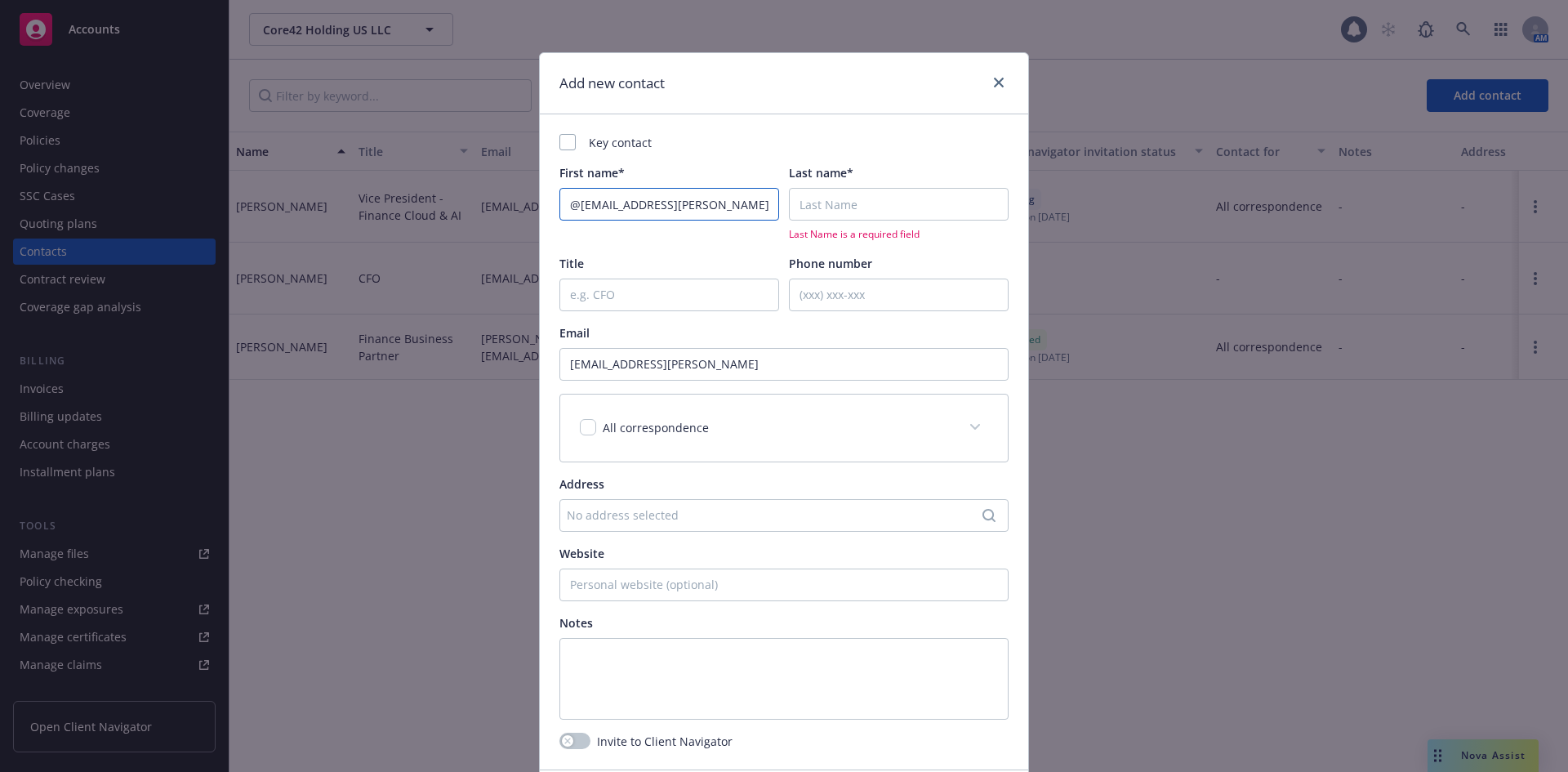
paste input "alexander.trafton"
drag, startPoint x: 569, startPoint y: 202, endPoint x: 551, endPoint y: 204, distance: 18.1
click at [551, 204] on div "Key contact First name* alexander.trafton Last name* Last Name is a required fi…" at bounding box center [784, 442] width 488 height 654
drag, startPoint x: 675, startPoint y: 208, endPoint x: 794, endPoint y: 217, distance: 119.3
click at [794, 217] on div "First name* Alexander.trafton Last name* Last Name is a required field" at bounding box center [784, 203] width 449 height 77
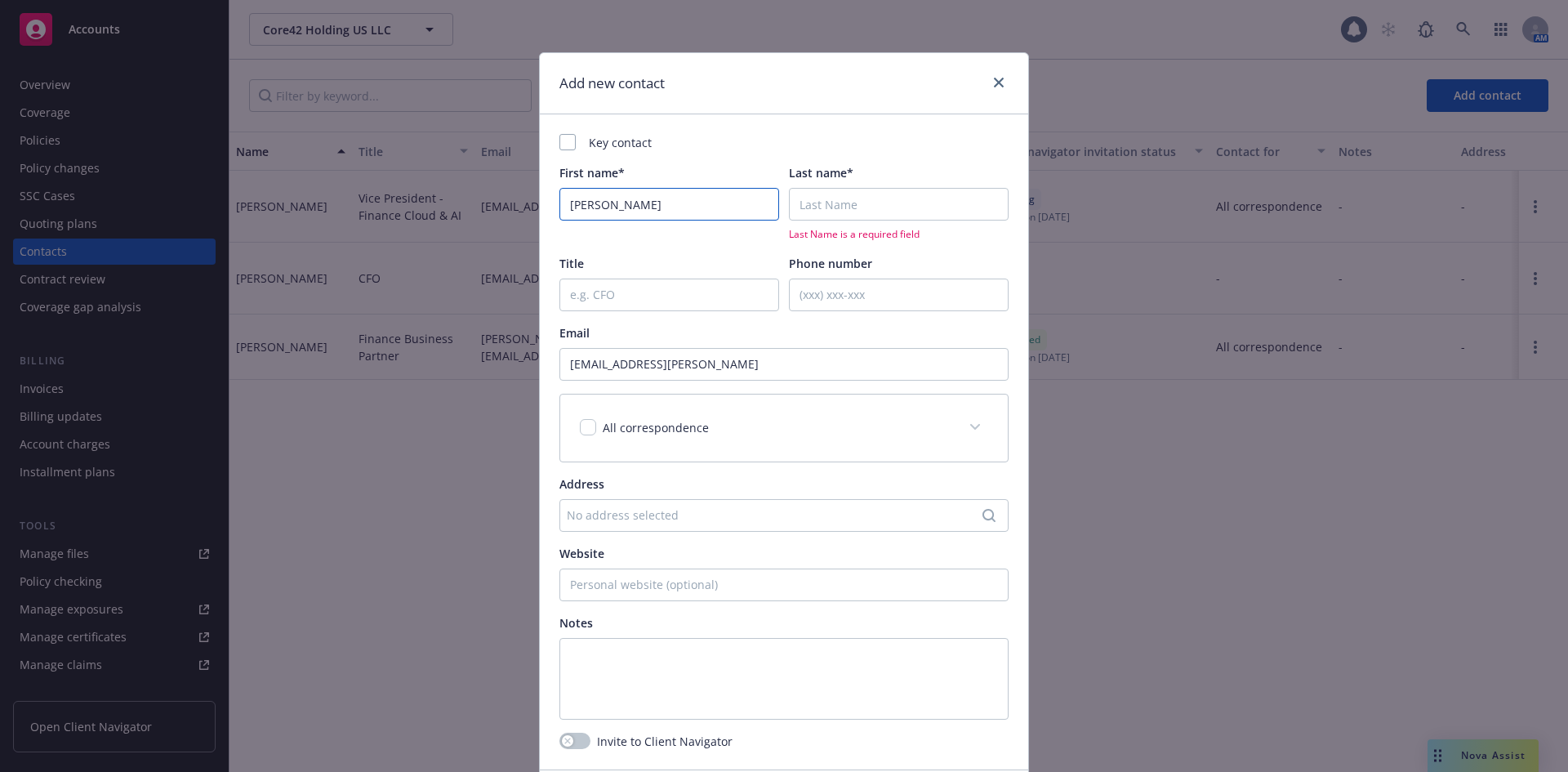
type input "Alexander"
click at [823, 192] on input "Last name*" at bounding box center [898, 204] width 219 height 33
paste input "trafton"
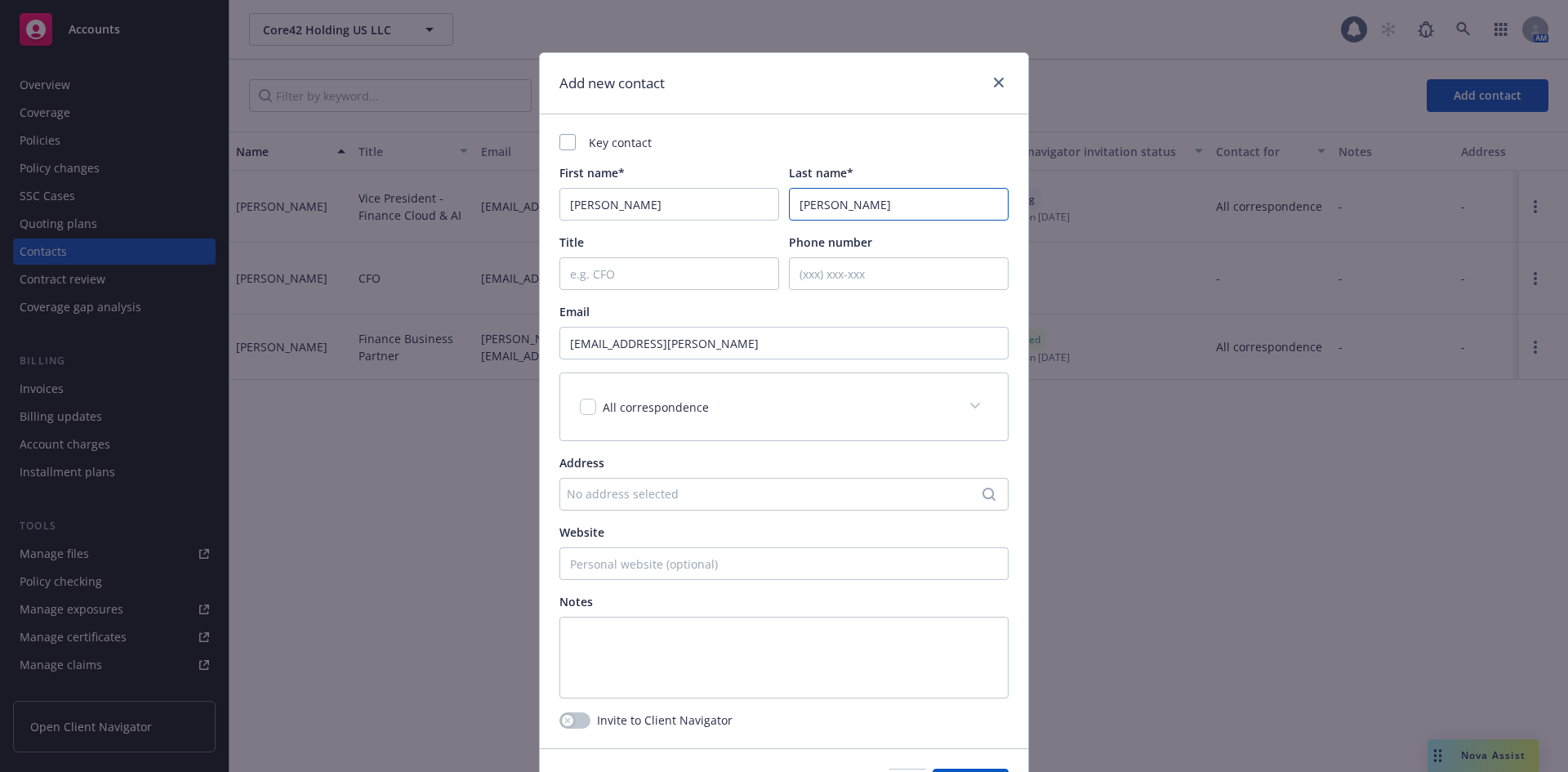
click at [795, 203] on input "trafton" at bounding box center [898, 204] width 219 height 33
type input "Trafton"
click at [625, 267] on input "Title" at bounding box center [668, 274] width 219 height 33
paste input "SVP - CISO & Technology Risk and Compliance"
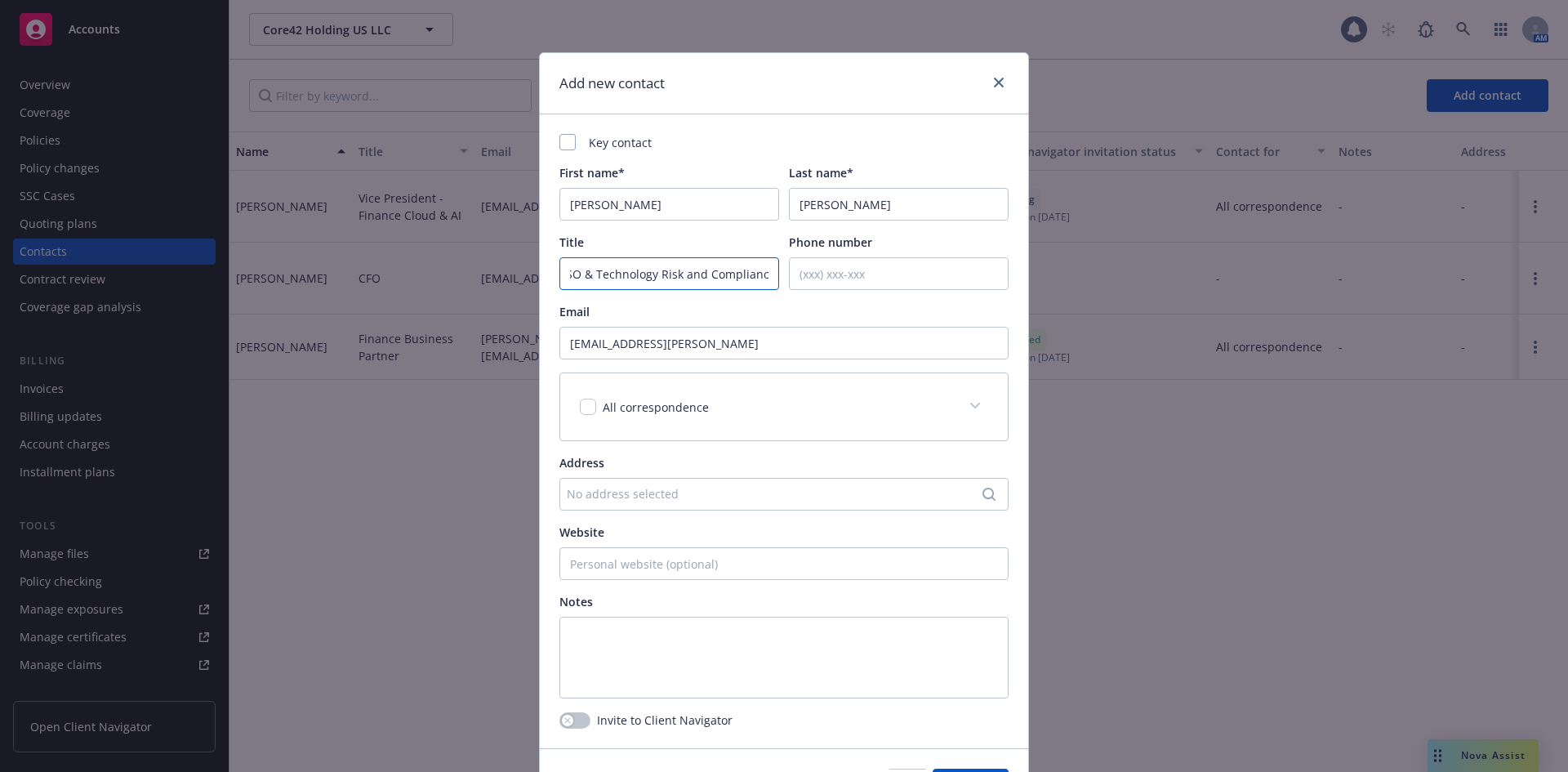
type input "SVP - CISO & Technology Risk and Compliance"
click at [846, 283] on input "Phone number" at bounding box center [898, 274] width 219 height 33
paste input "1-760-975-9758"
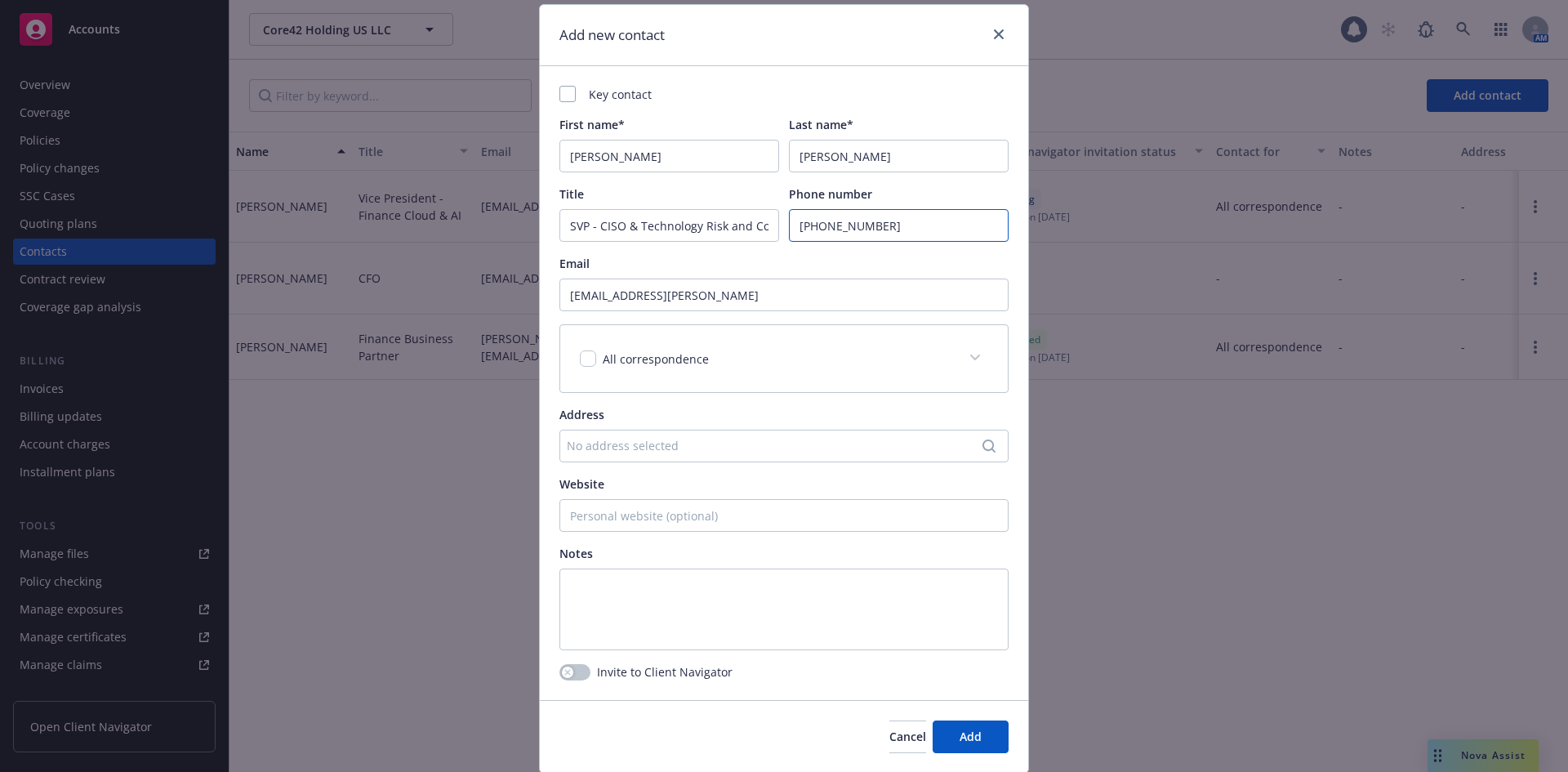
scroll to position [102, 0]
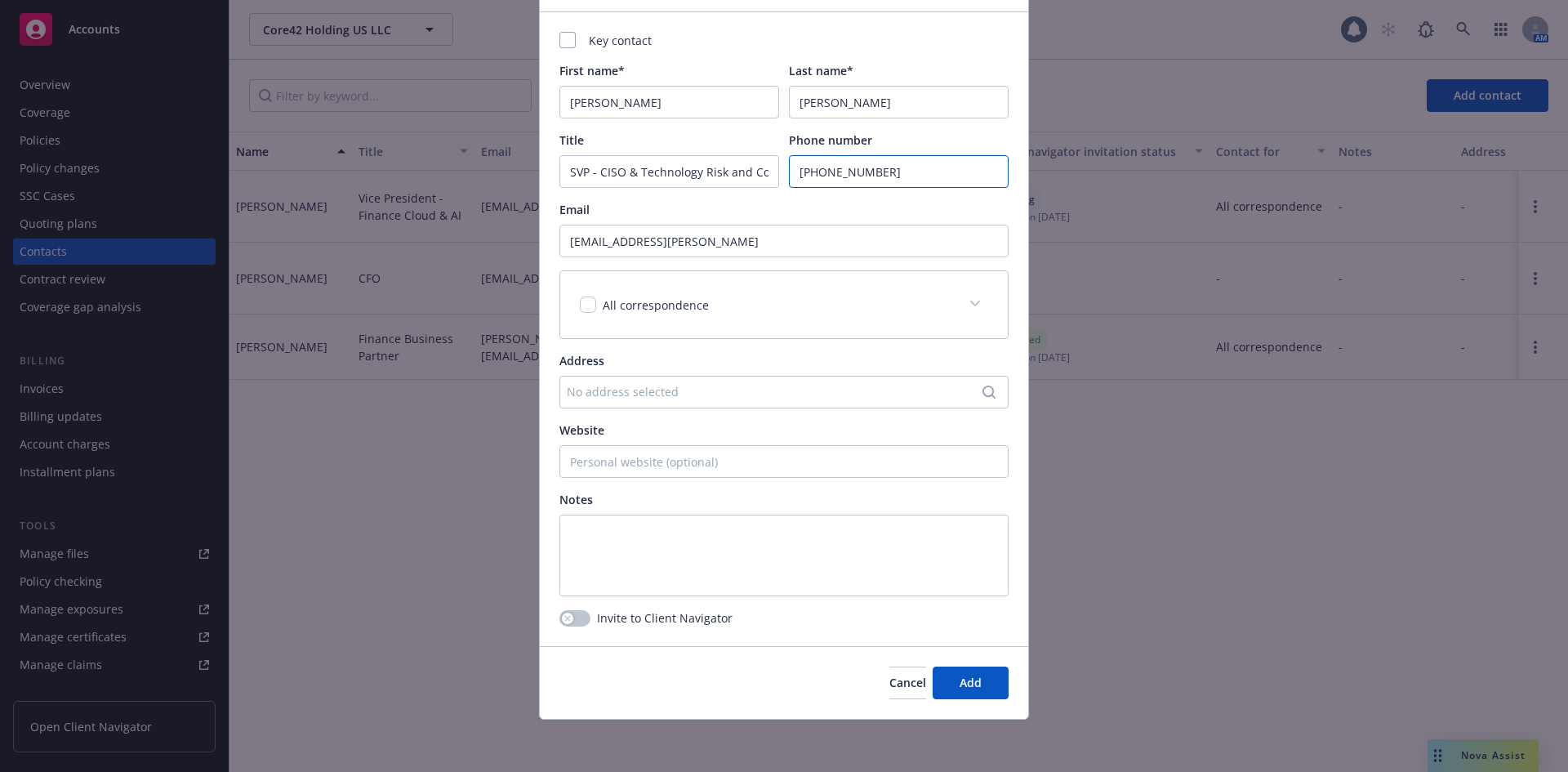
drag, startPoint x: 807, startPoint y: 173, endPoint x: 721, endPoint y: 173, distance: 86.0
click at [721, 173] on div "Title SVP - CISO & Technology Risk and Compliance Phone number 1-760-975-9758" at bounding box center [784, 159] width 449 height 57
type input "(760) 975-9758"
click at [961, 669] on button "Add" at bounding box center [971, 683] width 76 height 33
